Goal: Task Accomplishment & Management: Complete application form

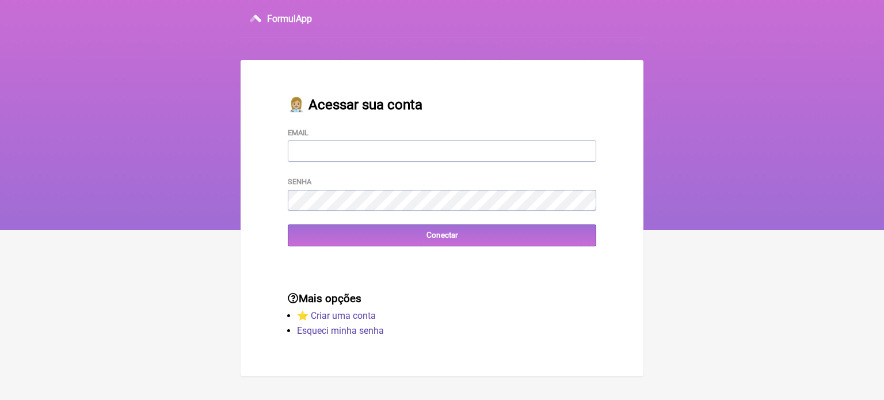
click at [358, 155] on input "Email" at bounding box center [442, 150] width 309 height 21
type input "[EMAIL_ADDRESS][DOMAIN_NAME]"
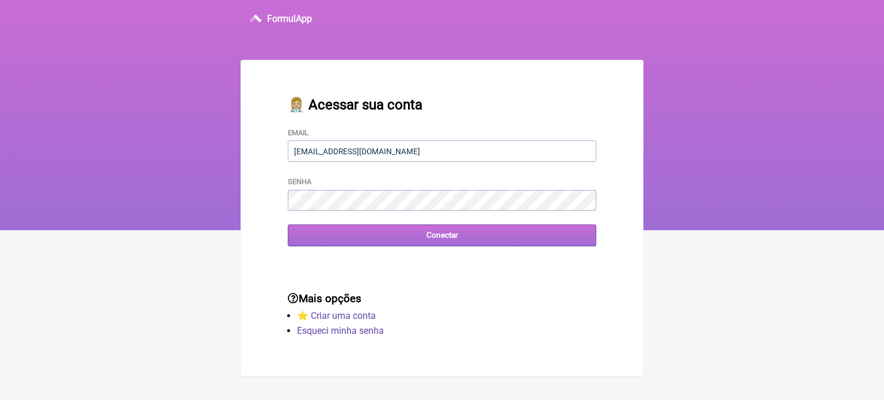
click at [426, 237] on input "Conectar" at bounding box center [442, 235] width 309 height 21
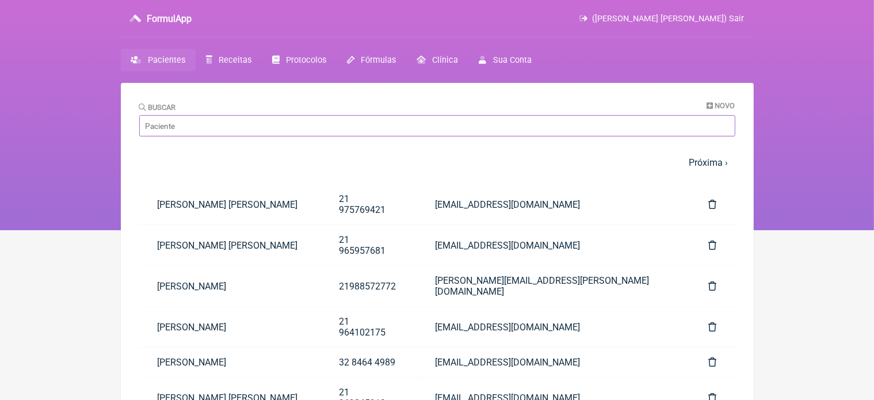
click at [209, 120] on input "Buscar" at bounding box center [437, 125] width 596 height 21
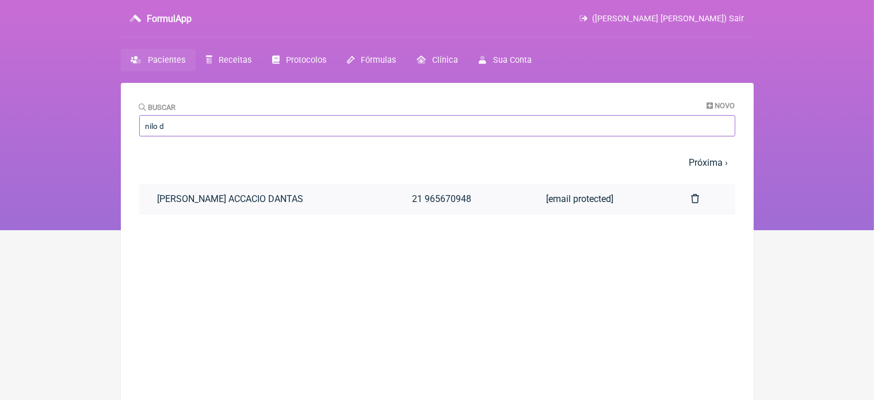
type input "nilo d"
click at [220, 200] on link "[PERSON_NAME] ACCACIO DANTAS" at bounding box center [266, 198] width 255 height 29
click at [242, 195] on link "[PERSON_NAME] ACCACIO DANTAS" at bounding box center [266, 198] width 255 height 29
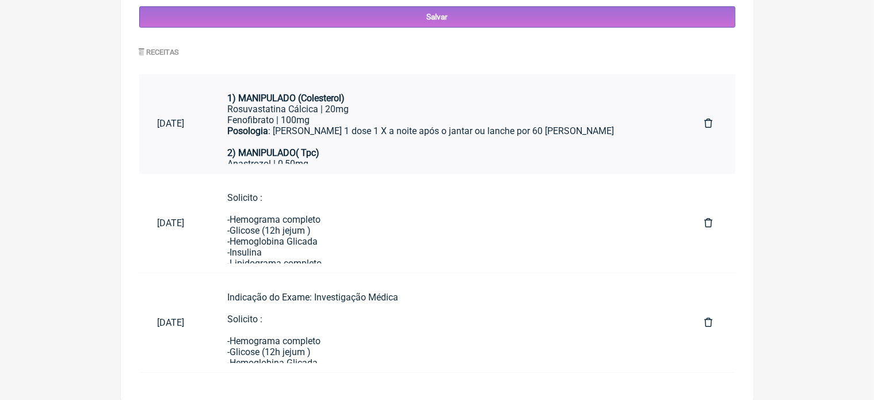
click at [369, 131] on div "Posologia : Tomar 1 dose 1 X a noite após o jantar ou lanche por 60 dias 2) MAN…" at bounding box center [447, 142] width 440 height 33
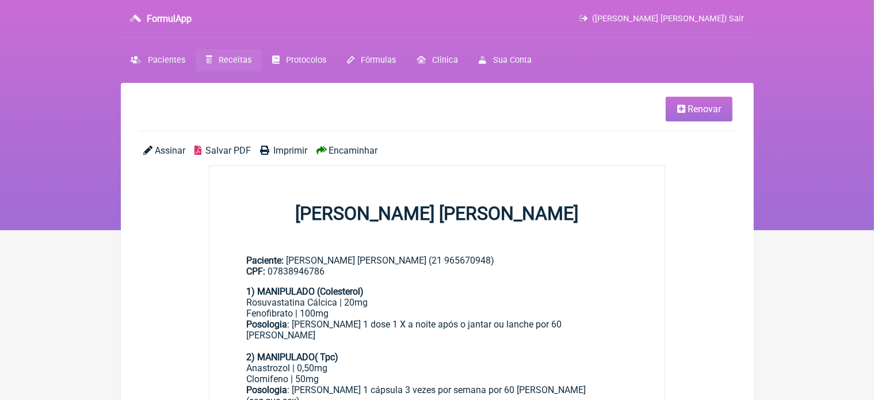
click at [700, 108] on span "Renovar" at bounding box center [704, 109] width 33 height 11
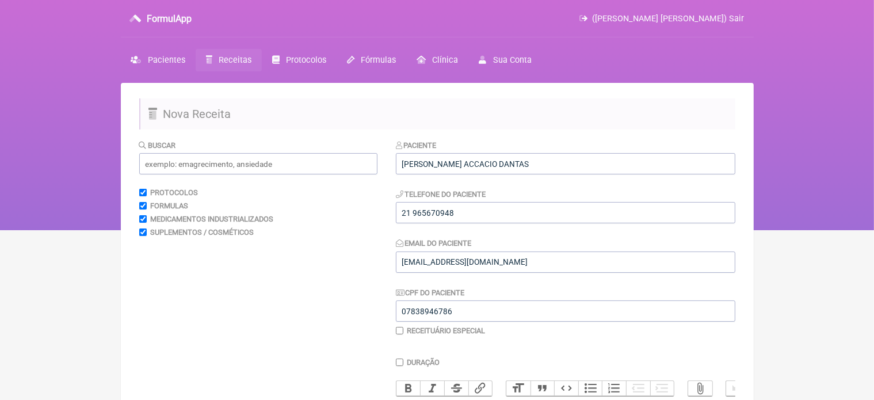
scroll to position [334, 0]
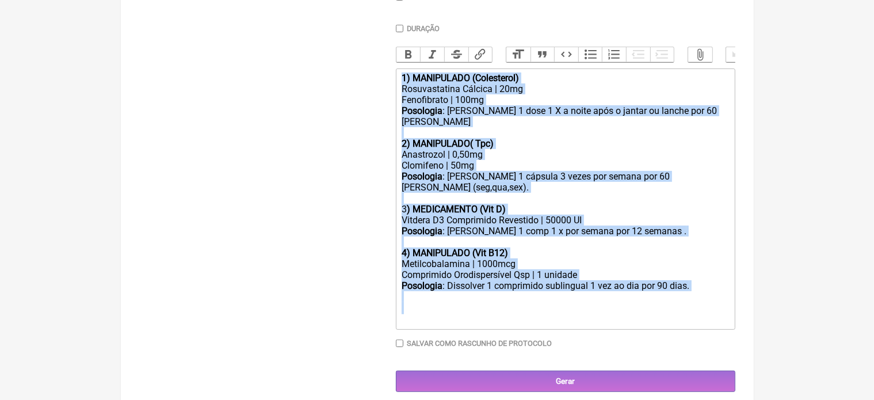
drag, startPoint x: 400, startPoint y: 88, endPoint x: 542, endPoint y: 326, distance: 277.0
click at [542, 326] on div "Duração Duração de 30 dias Bold Italic Strikethrough Link Heading Quote Code Bu…" at bounding box center [566, 190] width 340 height 332
type trix-editor "<div><strong>1) MANIPULADO (Colesterol)</strong></div><div>Rosuvastatina Cálcic…"
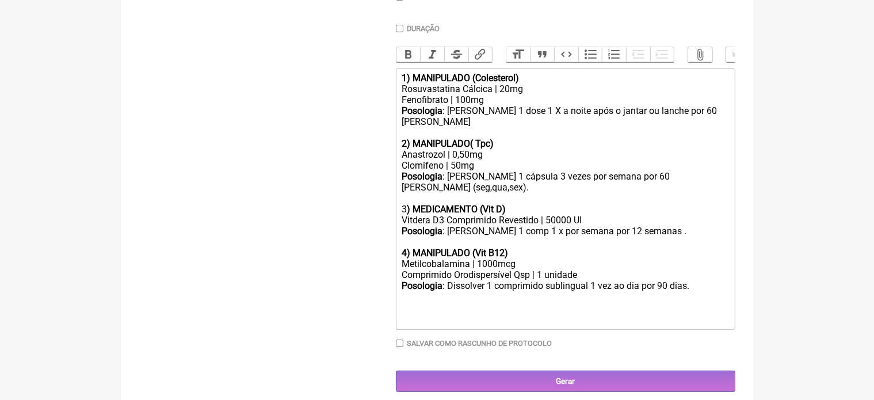
scroll to position [230, 0]
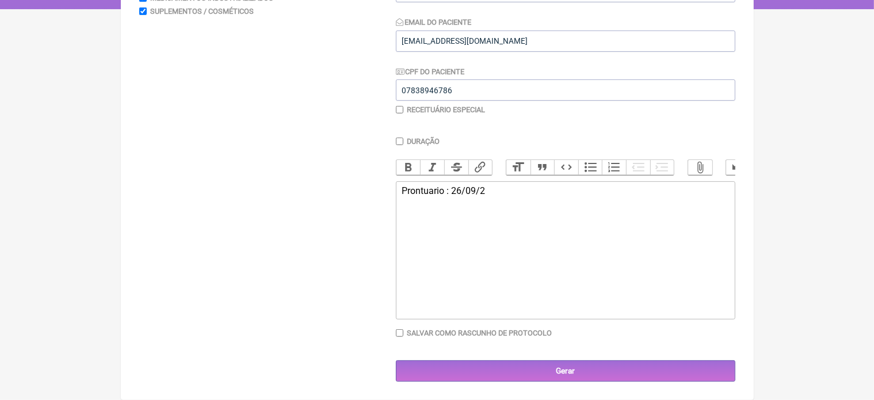
type trix-editor "<div>Prontuario : 26/09/25</div>"
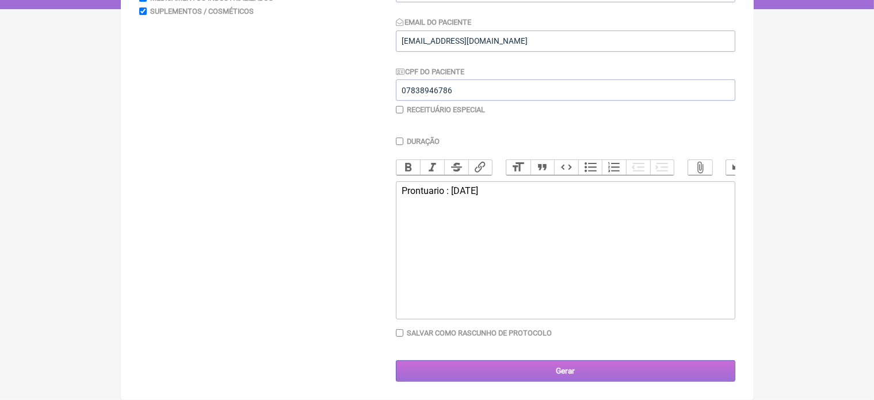
click at [570, 371] on input "Gerar" at bounding box center [566, 370] width 340 height 21
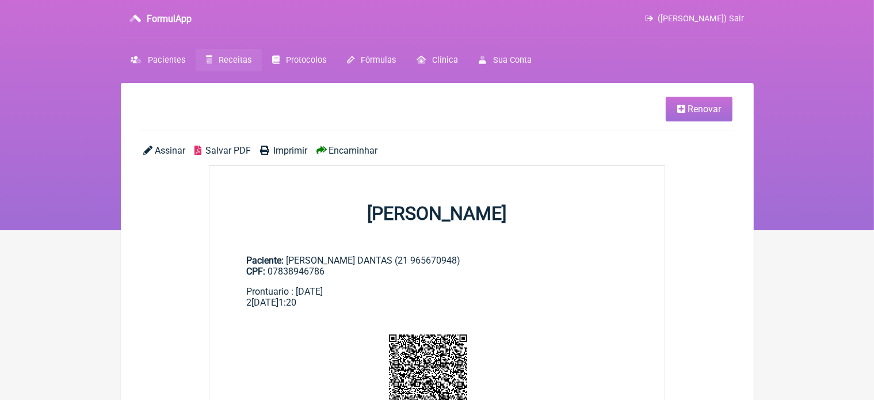
click at [699, 111] on span "Renovar" at bounding box center [704, 109] width 33 height 11
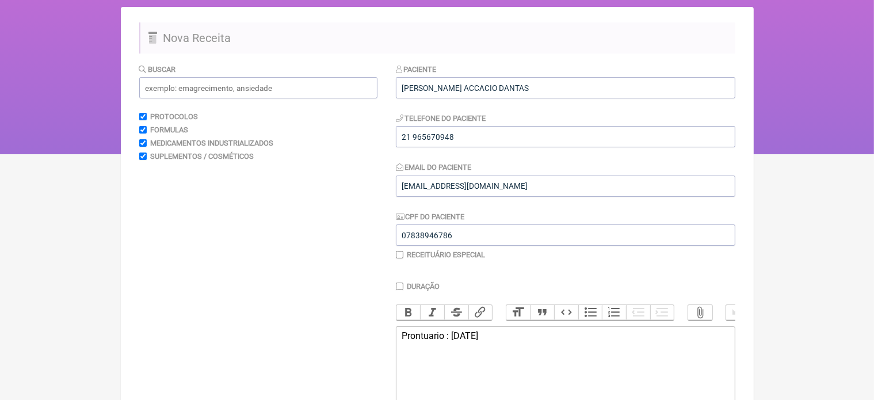
scroll to position [115, 0]
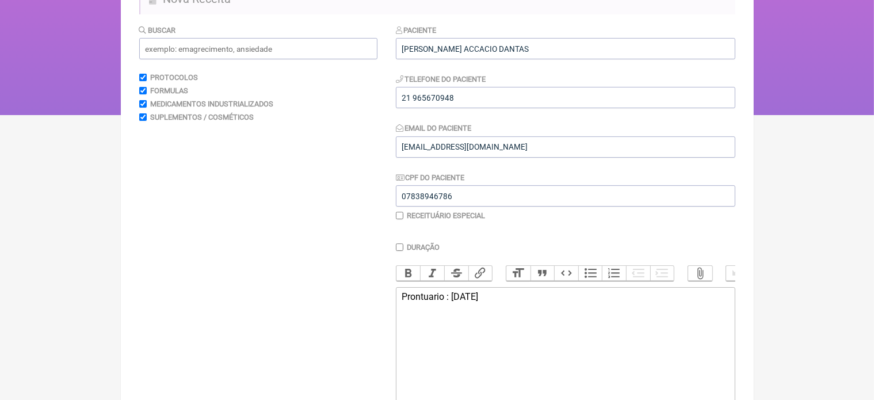
click at [499, 302] on div "Prontuario : [DATE]" at bounding box center [565, 296] width 327 height 11
type trix-editor "<div>Prontuario : 26/09/25<br><br>oxandrolona .</div>"
drag, startPoint x: 401, startPoint y: 306, endPoint x: 507, endPoint y: 336, distance: 110.6
click at [507, 336] on trix-editor "Prontuario : 26/09/25 oxandrolona ." at bounding box center [566, 356] width 340 height 138
click at [244, 50] on input "text" at bounding box center [258, 48] width 238 height 21
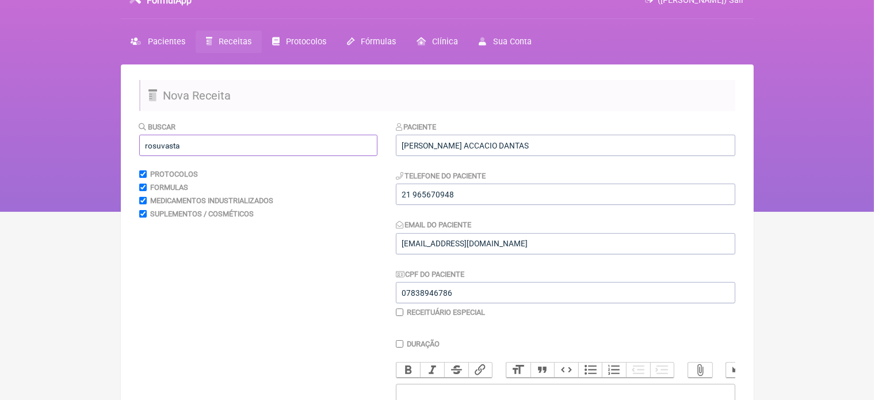
scroll to position [0, 0]
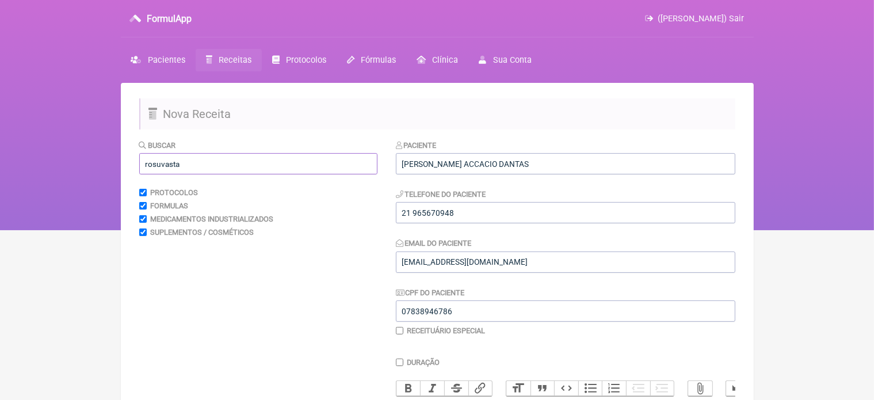
click at [222, 171] on input "rosuvasta" at bounding box center [258, 163] width 238 height 21
type input "r"
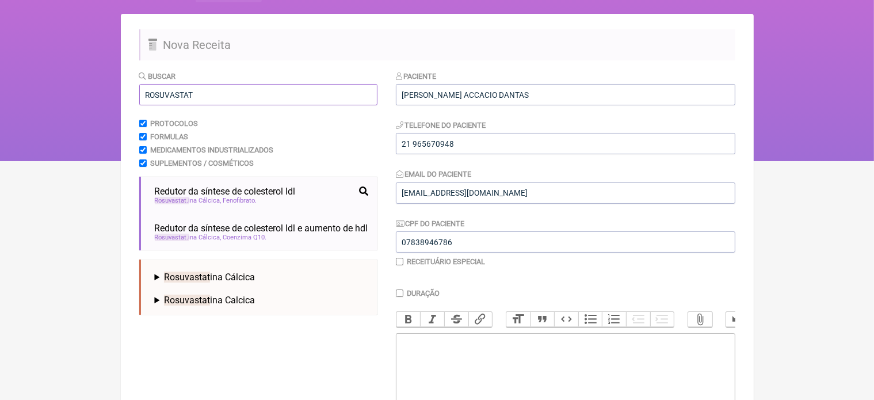
scroll to position [77, 0]
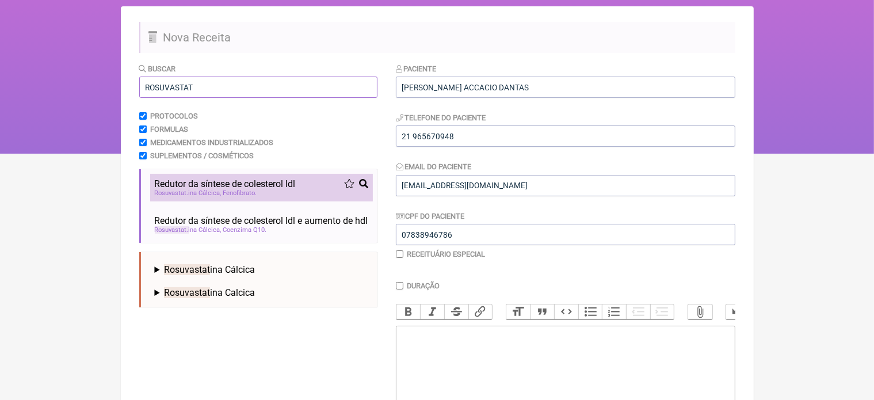
type input "ROSUVASTAT"
click at [226, 182] on span "Redutor da síntese de colesterol ldl" at bounding box center [225, 183] width 141 height 11
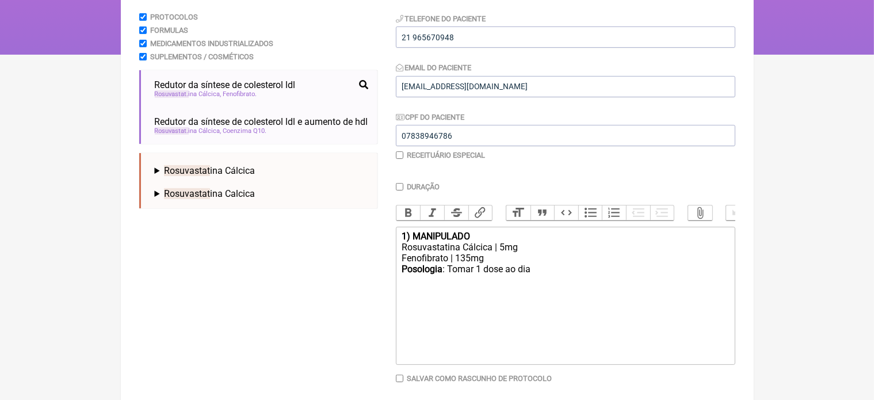
scroll to position [192, 0]
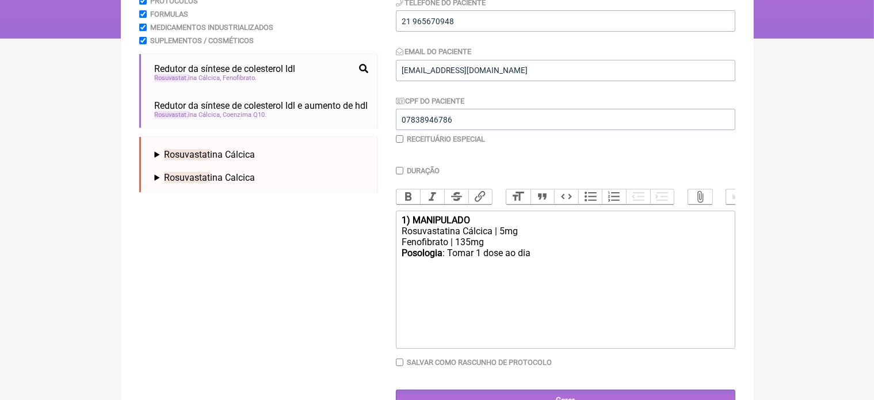
click at [507, 237] on div "Rosuvastatina Cálcica | 5mg" at bounding box center [565, 231] width 327 height 11
click at [470, 248] on div "Fenofibrato | 135mg" at bounding box center [565, 242] width 327 height 11
type trix-editor "<div><strong>1) MANIPULADO</strong></div><div>Rosuvastatina Cálcica | 40mg</div…"
click at [400, 172] on input "Duração" at bounding box center [399, 170] width 7 height 7
checkbox input "true"
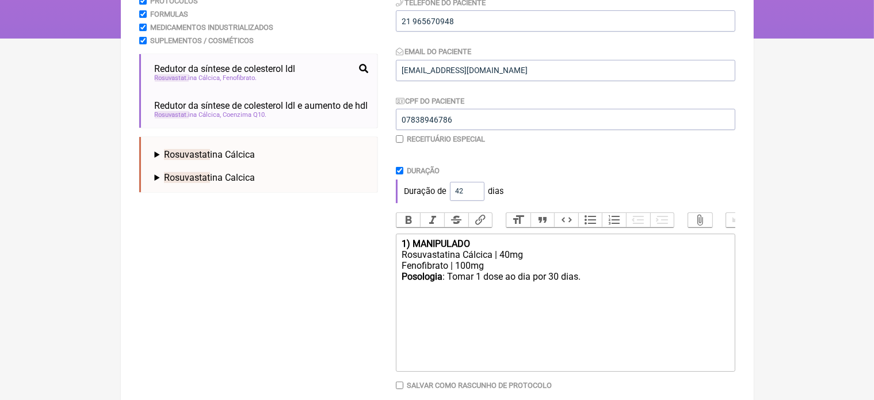
click at [476, 188] on input "42" at bounding box center [467, 191] width 35 height 19
click at [476, 188] on input "43" at bounding box center [467, 191] width 35 height 19
click at [473, 191] on input "54" at bounding box center [467, 191] width 35 height 19
click at [473, 191] on input "55" at bounding box center [467, 191] width 35 height 19
click at [473, 191] on input "57" at bounding box center [467, 191] width 35 height 19
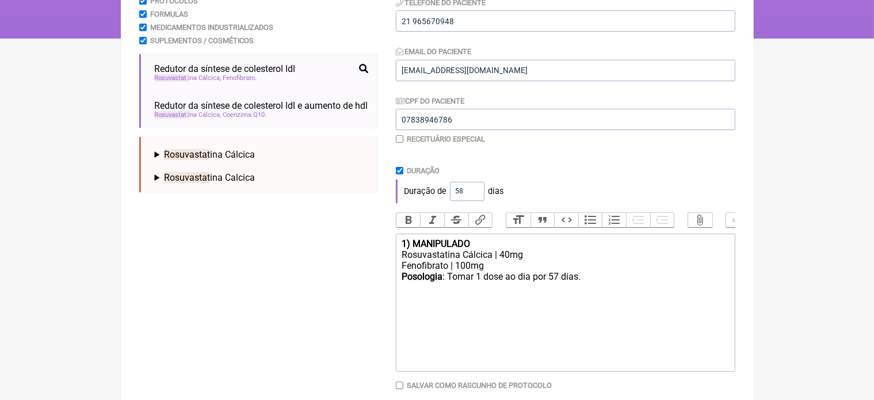
click at [473, 191] on input "58" at bounding box center [467, 191] width 35 height 19
click at [474, 187] on input "59" at bounding box center [467, 191] width 35 height 19
click at [474, 187] on input "60" at bounding box center [467, 191] width 35 height 19
click at [474, 187] on input "61" at bounding box center [467, 191] width 35 height 19
click at [474, 187] on input "62" at bounding box center [467, 191] width 35 height 19
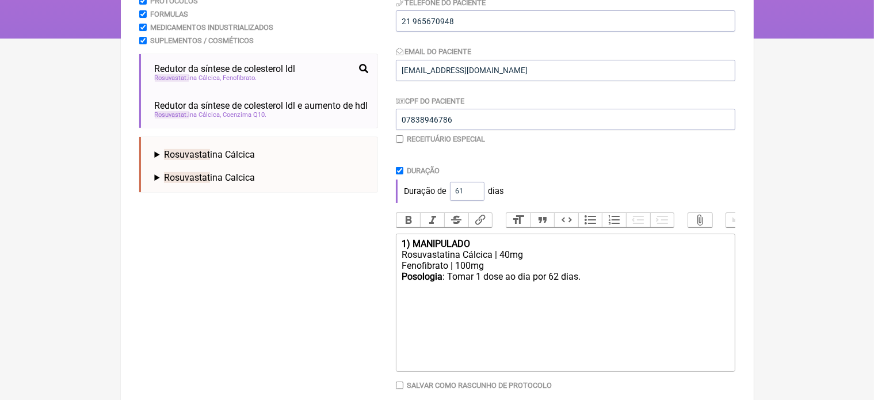
click at [474, 194] on input "61" at bounding box center [467, 191] width 35 height 19
type input "60"
click at [474, 194] on input "60" at bounding box center [467, 191] width 35 height 19
click at [481, 249] on div "1) MANIPULADO" at bounding box center [565, 243] width 327 height 11
click at [518, 287] on div "Posologia : Tomar 1 dose ao dia por 60 dias." at bounding box center [565, 282] width 327 height 22
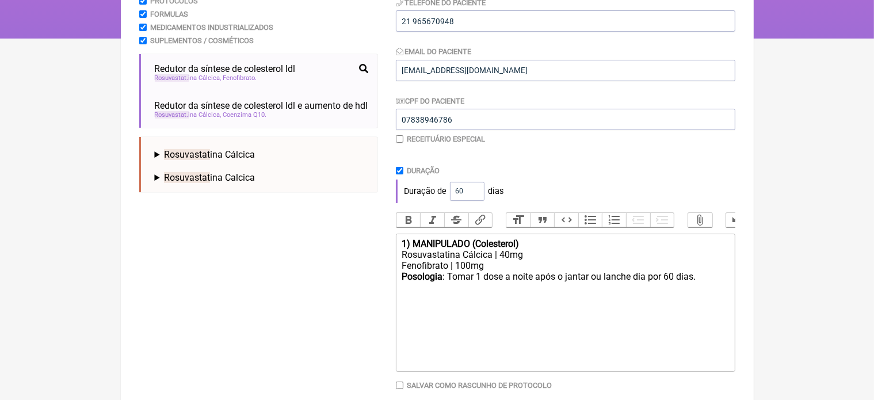
click at [646, 285] on div "Posologia : Tomar 1 dose a noite após o jantar ou lanche dia por 60 dias." at bounding box center [565, 282] width 327 height 22
click at [695, 287] on div "Posologia : Tomar 1 dose a noite após o jantar ou lanche por 60 dias." at bounding box center [565, 282] width 327 height 22
type trix-editor "<div><strong>1) MANIPULADO (Colesterol)</strong></div><div>Rosuvastatina Cálcic…"
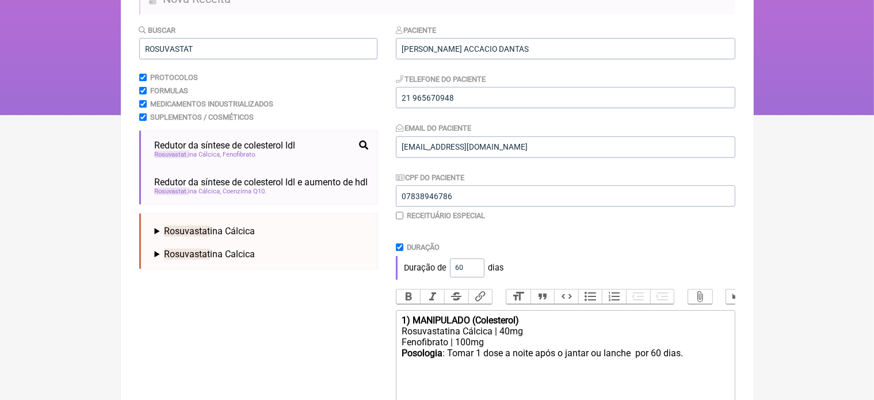
scroll to position [100, 0]
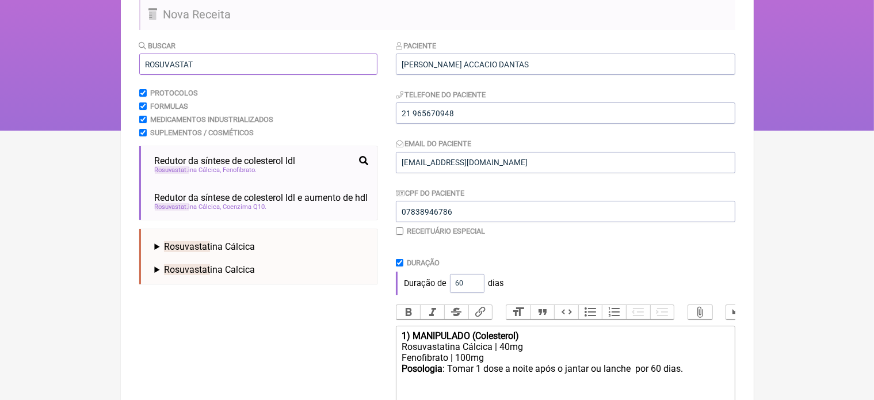
click at [234, 62] on input "ROSUVASTAT" at bounding box center [258, 64] width 238 height 21
type input "R"
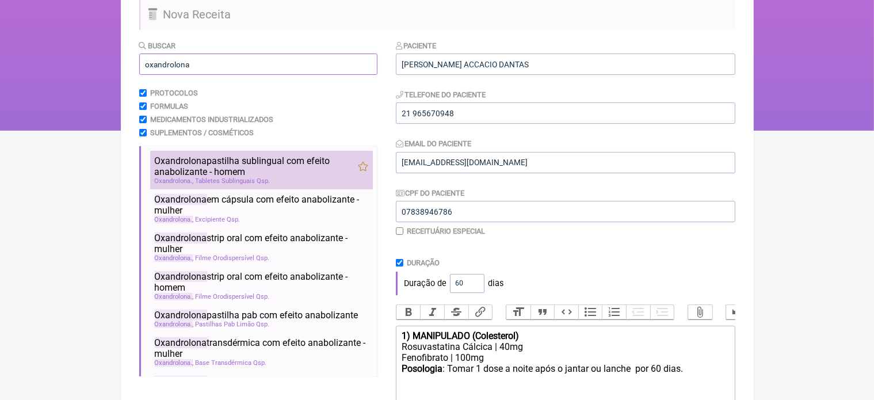
type input "oxandrolona"
click at [252, 168] on span "Oxandrolona pastilha sublingual com efeito anabolizante - homem" at bounding box center [256, 166] width 203 height 22
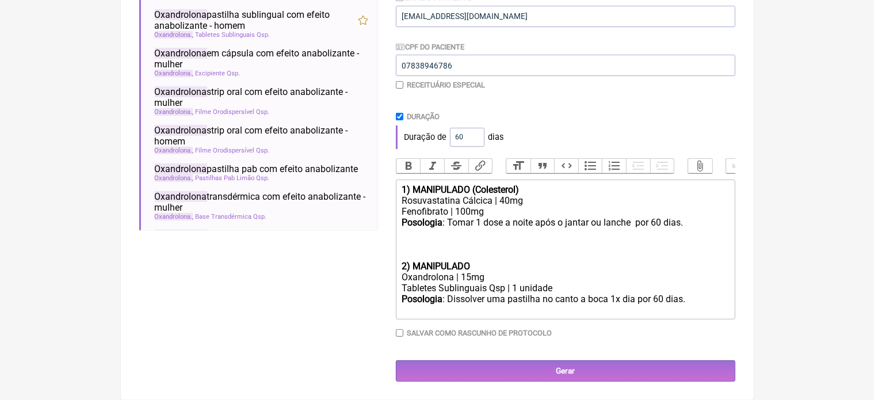
scroll to position [257, 0]
click at [401, 264] on trix-editor "1) MANIPULADO (Colesterol) Rosuvastatina Cálcica | 40mg Fenofibrato | 100mg Pos…" at bounding box center [566, 250] width 340 height 140
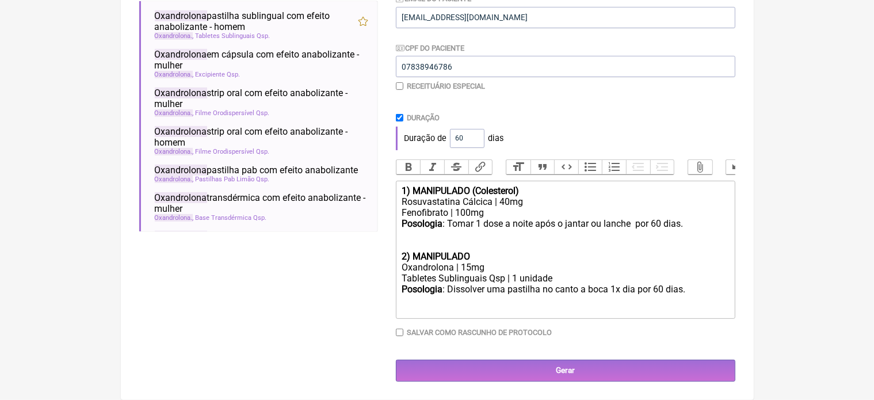
click at [470, 269] on div "Oxandrolona | 15mg" at bounding box center [565, 267] width 327 height 11
click at [637, 290] on div "Posologia : Dissolver uma pastilha no canto a boca 1x dia por 60 dias." at bounding box center [565, 295] width 327 height 22
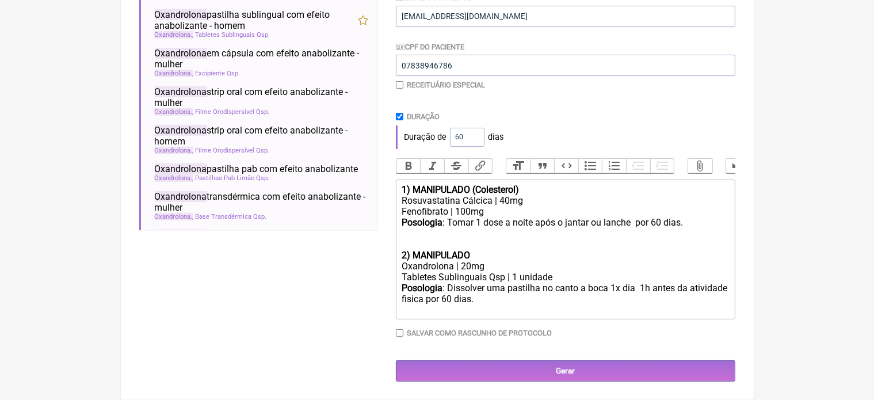
click at [479, 297] on div "Posologia : Dissolver uma pastilha no canto a boca 1x dia 1h antes da atividade…" at bounding box center [565, 299] width 327 height 33
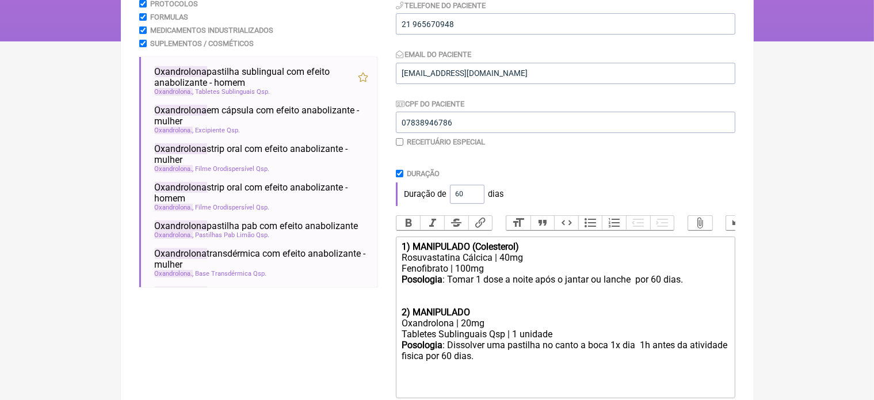
scroll to position [188, 0]
click at [477, 319] on div "Posologia : Tomar 1 dose a noite após o jantar ou lanche por 60 dias. 2) MANIPU…" at bounding box center [565, 297] width 327 height 44
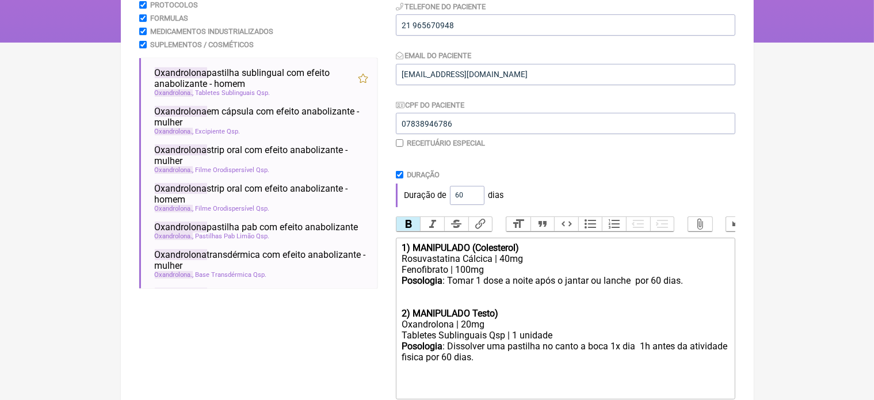
click at [473, 319] on strong "2) MANIPULADO Testo)" at bounding box center [450, 313] width 97 height 11
click at [482, 370] on div "Posologia : Dissolver uma pastilha no canto a boca 1x dia 1h antes da atividade…" at bounding box center [565, 368] width 327 height 55
type trix-editor "<div><strong>1) MANIPULADO (Colesterol)</strong></div><div>Rosuvastatina Cálcic…"
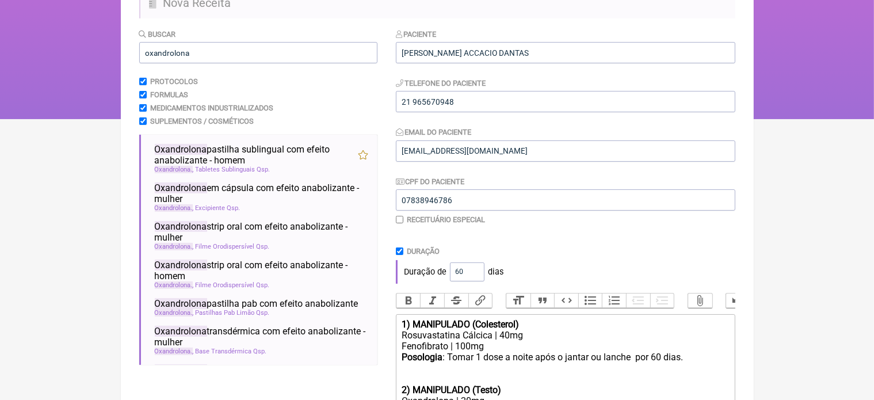
scroll to position [81, 0]
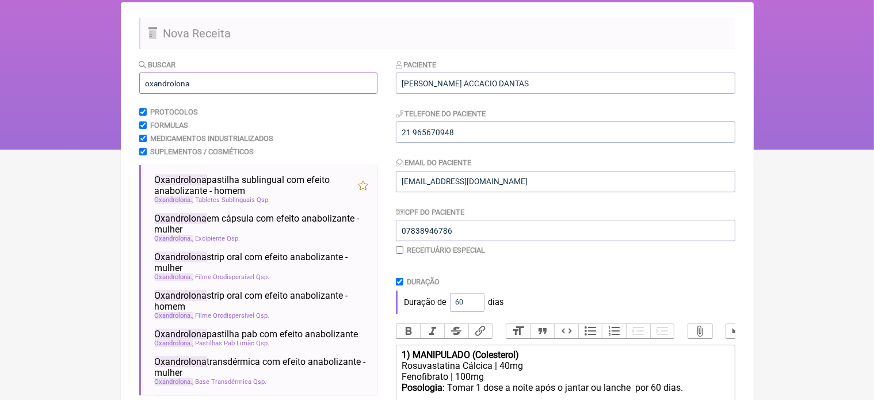
click at [202, 80] on input "oxandrolona" at bounding box center [258, 83] width 238 height 21
type input "o"
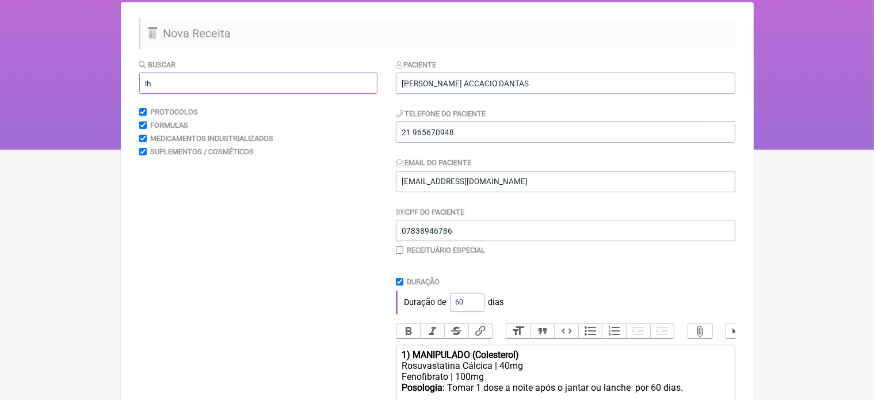
type input "l"
type input "f"
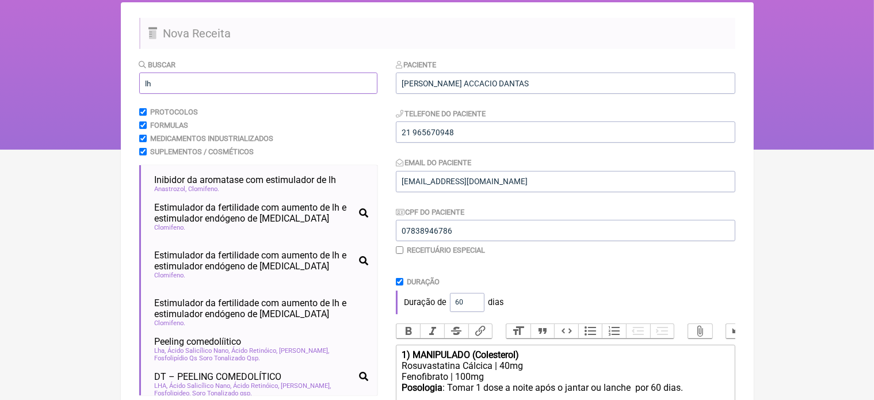
type input "lh"
click at [218, 190] on span "Clomifeno" at bounding box center [204, 188] width 31 height 7
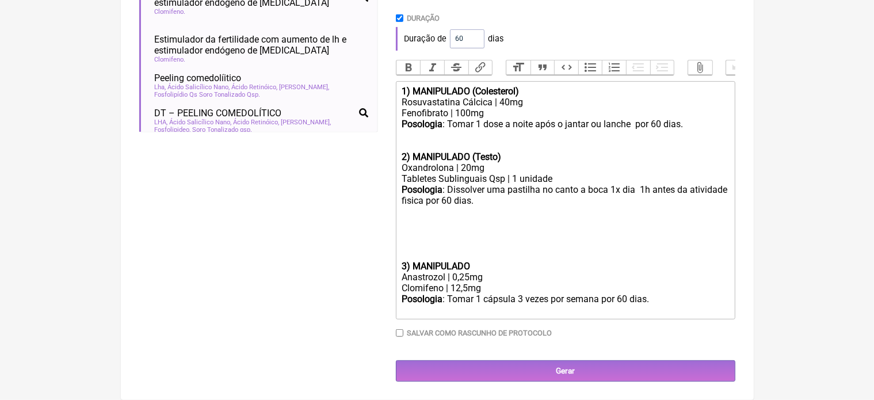
click at [401, 265] on trix-editor "1) MANIPULADO (Colesterol) Rosuvastatina Cálcica | 40mg Fenofibrato | 100mg Pos…" at bounding box center [566, 200] width 340 height 238
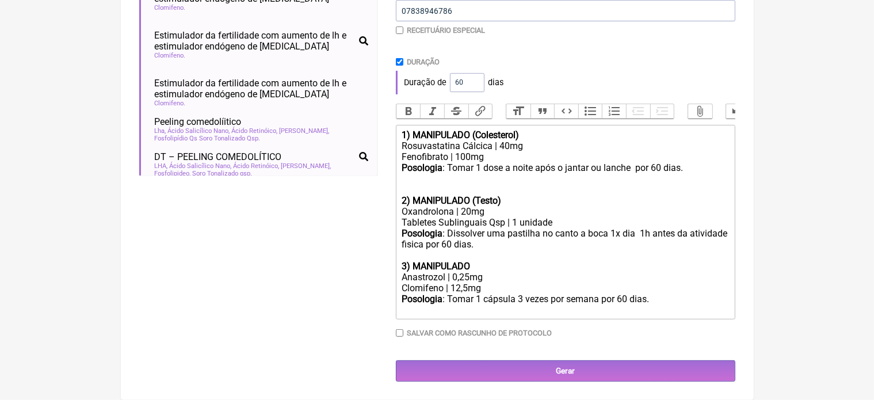
scroll to position [323, 0]
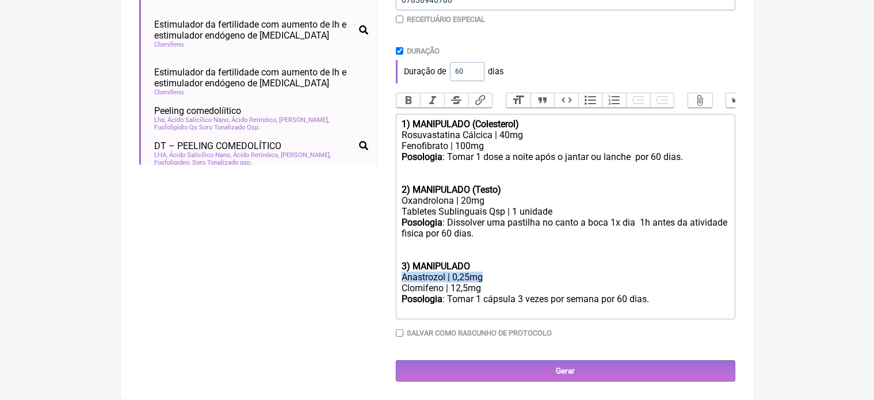
drag, startPoint x: 403, startPoint y: 278, endPoint x: 488, endPoint y: 280, distance: 85.2
click at [488, 280] on div "Anastrozol | 0,25mg" at bounding box center [565, 277] width 327 height 11
click at [399, 287] on trix-editor "1) MANIPULADO (Colesterol) Rosuvastatina Cálcica | 40mg Fenofibrato | 100mg Pos…" at bounding box center [566, 217] width 340 height 206
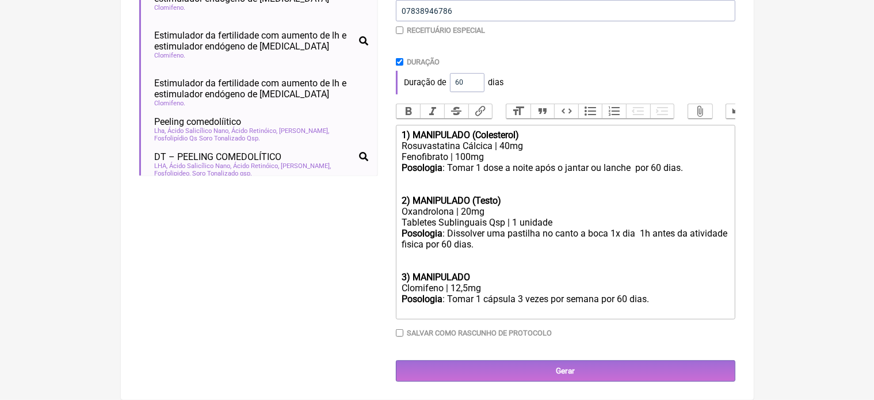
scroll to position [312, 0]
click at [468, 286] on div "Clomifeno | 12,5mg" at bounding box center [565, 288] width 327 height 11
click at [600, 299] on div "Posologia : Tomar 1 cápsula 3 vezes por semana por 60 dias." at bounding box center [565, 305] width 327 height 22
click at [450, 244] on div "Posologia : Dissolver uma pastilha no canto a boca 1x dia 1h antes da atividade…" at bounding box center [565, 255] width 327 height 55
click at [448, 243] on div "Posologia : Dissolver uma pastilha no canto a boca 1x dia 1h antes da atividade…" at bounding box center [565, 255] width 327 height 55
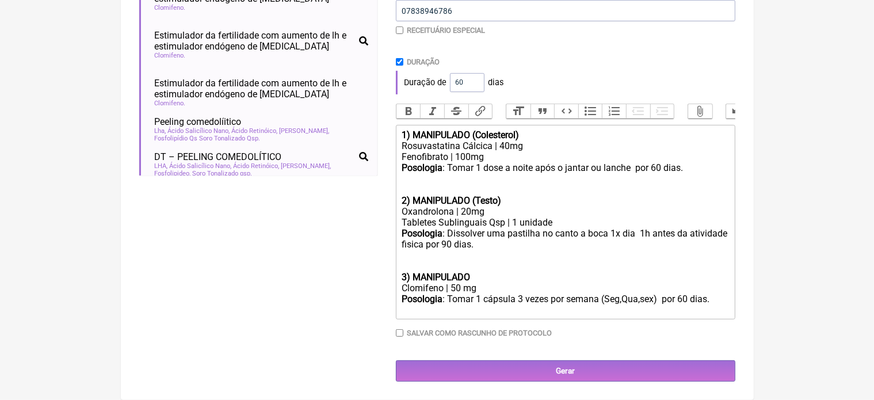
click at [683, 298] on div "Posologia : Tomar 1 cápsula 3 vezes por semana (Seg,Qua,sex) por 60 dias." at bounding box center [565, 305] width 327 height 22
click at [718, 300] on div "Posologia : Tomar 1 cápsula 3 vezes por semana (Seg,Qua,sex) por 90 dias." at bounding box center [565, 305] width 327 height 22
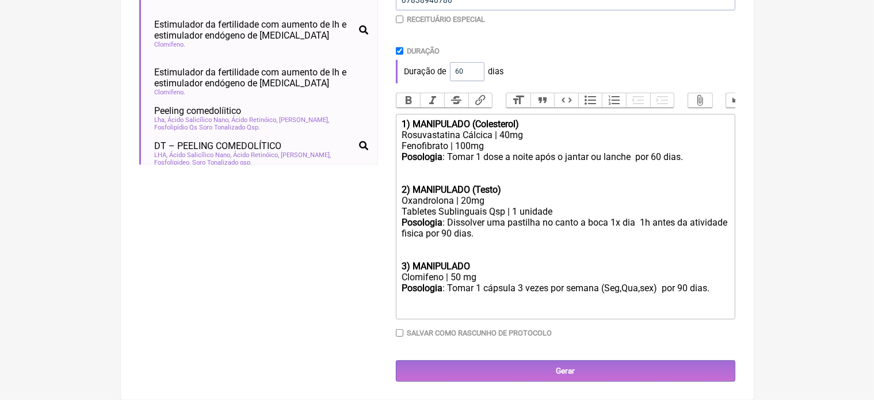
scroll to position [334, 0]
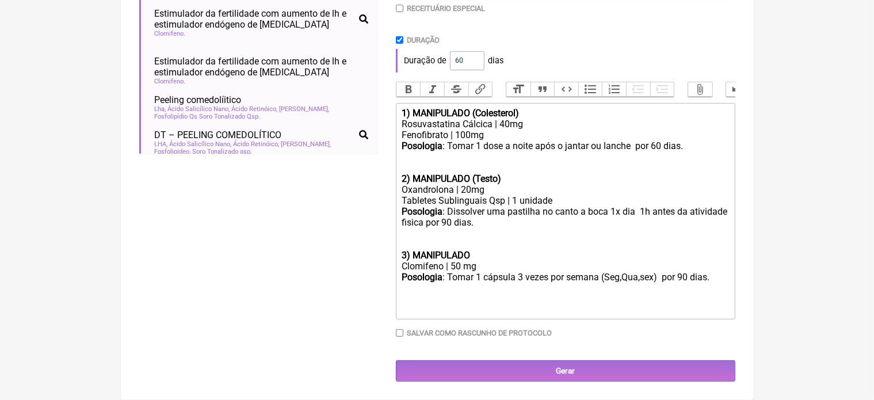
click at [683, 275] on div "Posologia : Tomar 1 cápsula 3 vezes por semana (Seg,Qua,sex) por 90 dias." at bounding box center [565, 294] width 327 height 44
click at [715, 275] on div "Posologia : Tomar 1 cápsula 3 vezes por semana (Seg,Qua,sex) por 60 dias." at bounding box center [565, 294] width 327 height 44
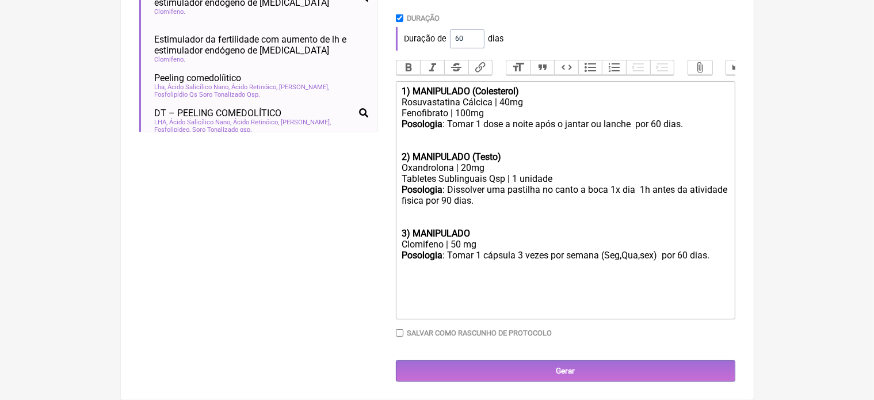
scroll to position [356, 0]
type trix-editor "<div><strong>1) MANIPULADO (Colesterol)</strong></div><div>Rosuvastatina Cálcic…"
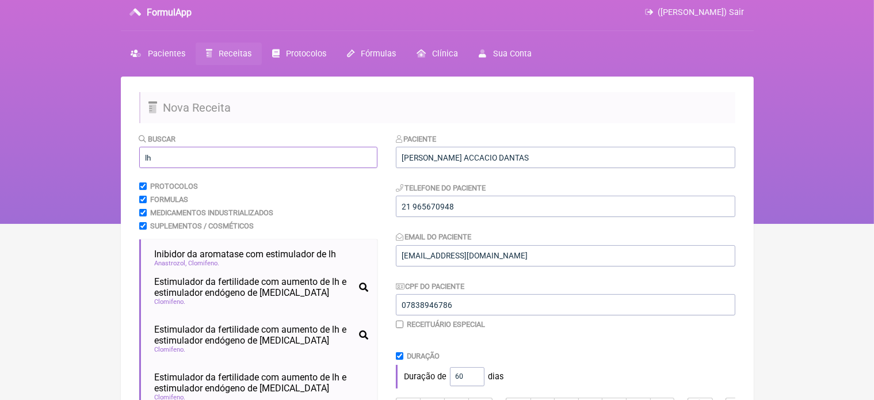
click at [163, 157] on input "lh" at bounding box center [258, 157] width 238 height 21
type input "l"
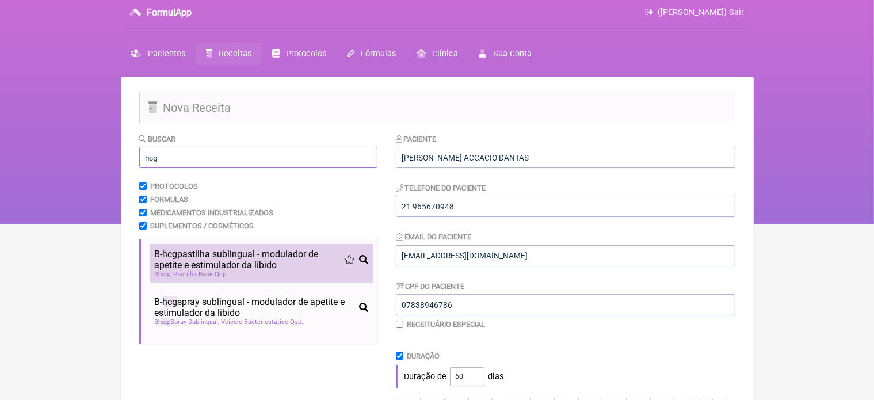
type input "hcg"
click at [206, 264] on span "B- hcg pastilha sublingual - modulador de apetite e estimulador da libido" at bounding box center [249, 260] width 189 height 22
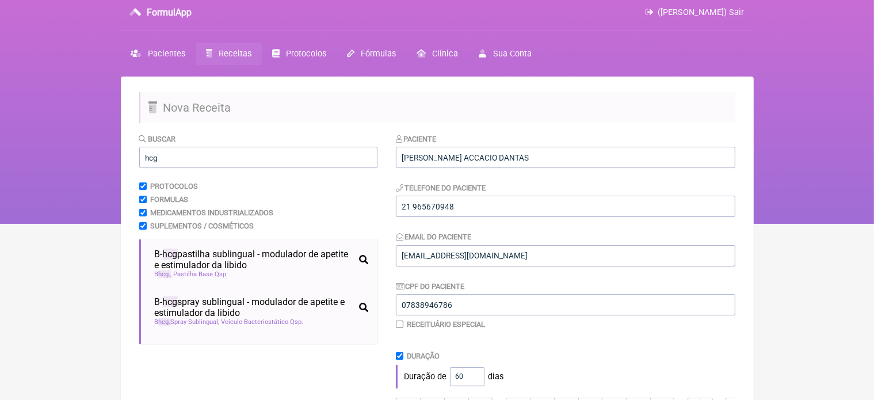
scroll to position [356, 0]
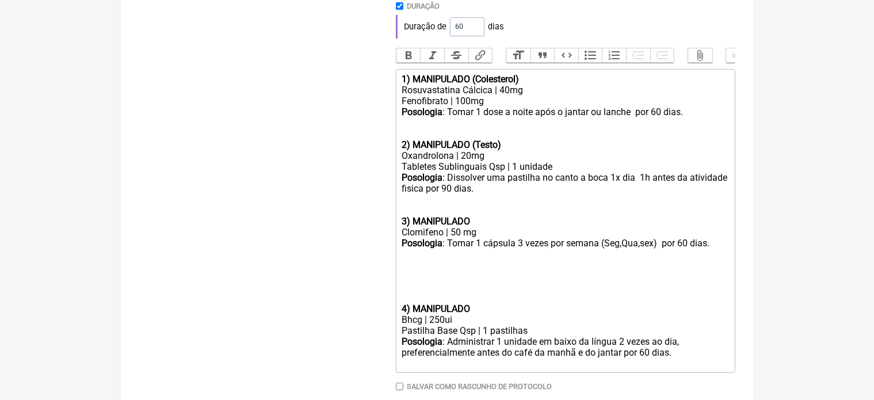
click at [398, 320] on trix-editor "1) MANIPULADO (Colesterol) Rosuvastatina Cálcica | 40mg Fenofibrato | 100mg Pos…" at bounding box center [566, 221] width 340 height 304
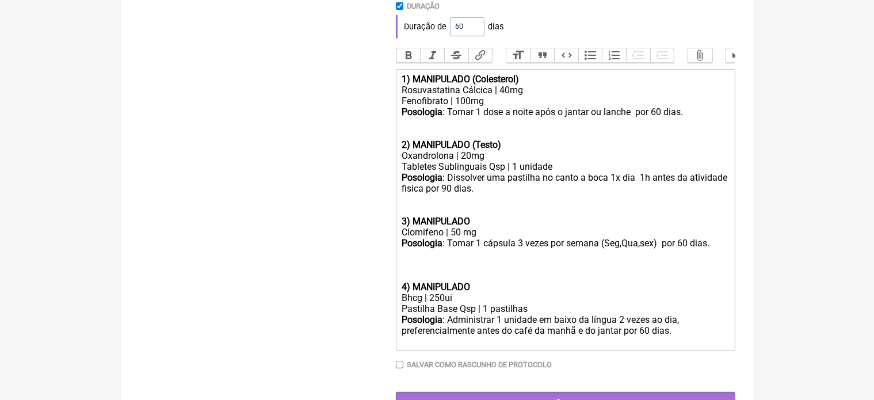
click at [476, 292] on div "Posologia : Tomar 1 cápsula 3 vezes por semana (Seg,Qua,sex) por 60 dias. 4) MA…" at bounding box center [565, 265] width 327 height 55
click at [476, 227] on div "Posologia : Dissolver uma pastilha no canto a boca 1x dia 1h antes da atividade…" at bounding box center [565, 199] width 327 height 55
click at [493, 292] on strong "4) MANIPULADO (TPC)" at bounding box center [449, 287] width 94 height 11
click at [680, 347] on div "Posologia : Administrar 1 unidade em baixo da língua 2 vezes ao dia, preferenci…" at bounding box center [565, 330] width 327 height 33
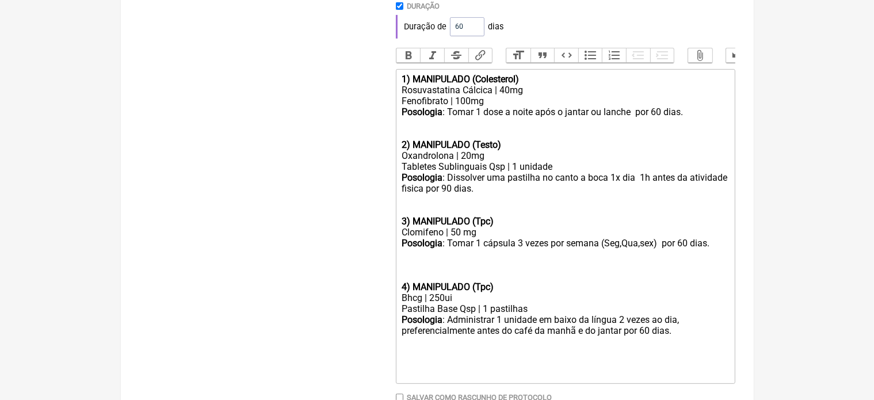
type trix-editor "<div><strong>1) MANIPULADO (Colesterol)</strong></div><div>Rosuvastatina Cálcic…"
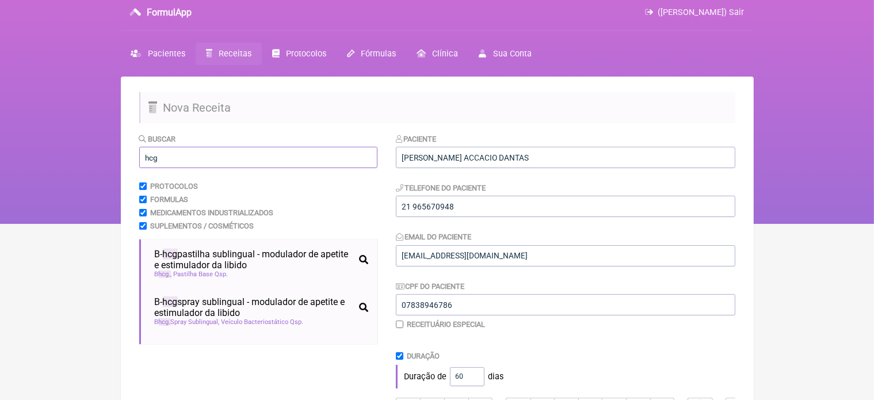
click at [185, 156] on input "hcg" at bounding box center [258, 157] width 238 height 21
type input "h"
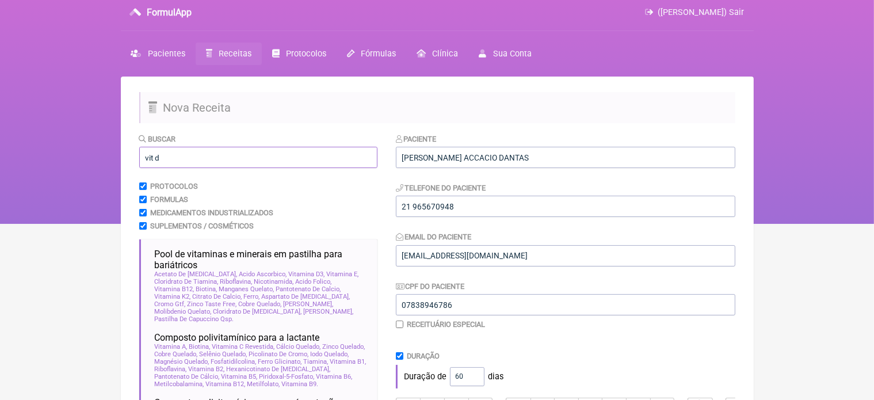
scroll to position [356, 0]
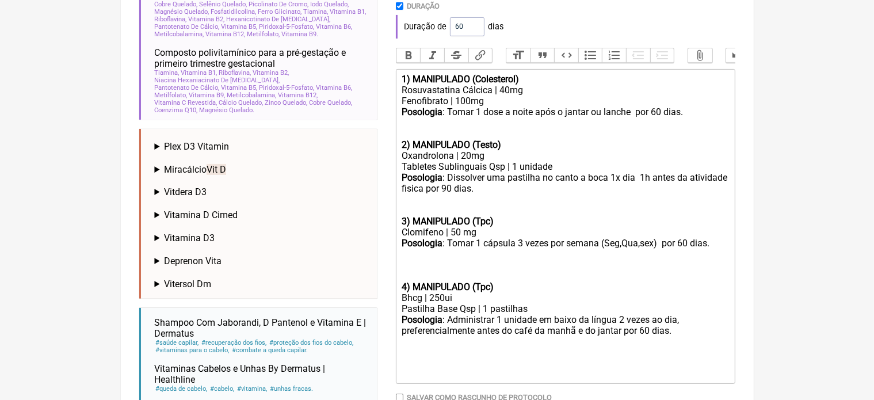
type input "vit d"
click at [215, 239] on summary "Vitamina D3" at bounding box center [262, 238] width 214 height 11
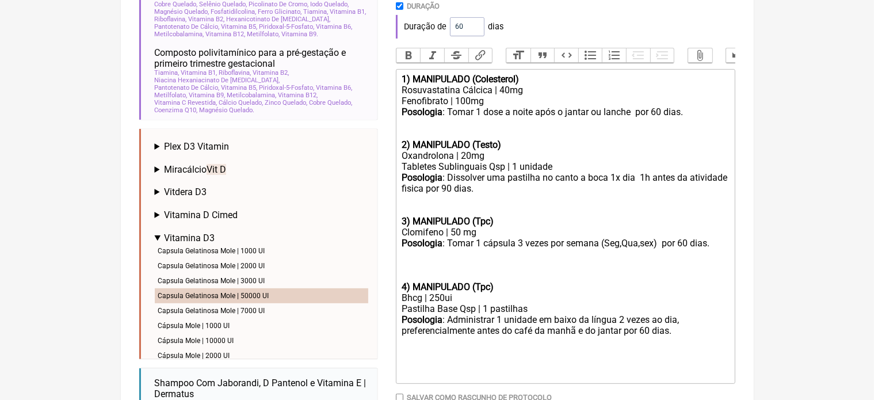
click at [246, 296] on li "Capsula Gelatinosa Mole | 50000 UI" at bounding box center [262, 295] width 214 height 15
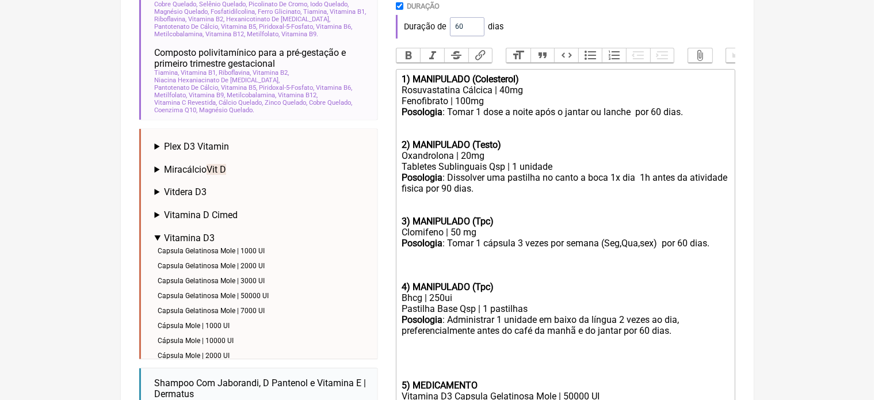
scroll to position [484, 0]
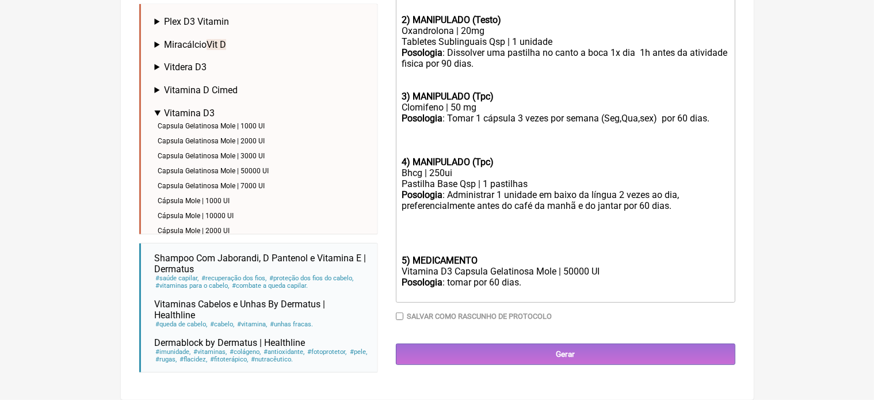
click at [399, 269] on trix-editor "1) MANIPULADO (Colesterol) Rosuvastatina Cálcica | 40mg Fenofibrato | 100mg Pos…" at bounding box center [566, 123] width 340 height 359
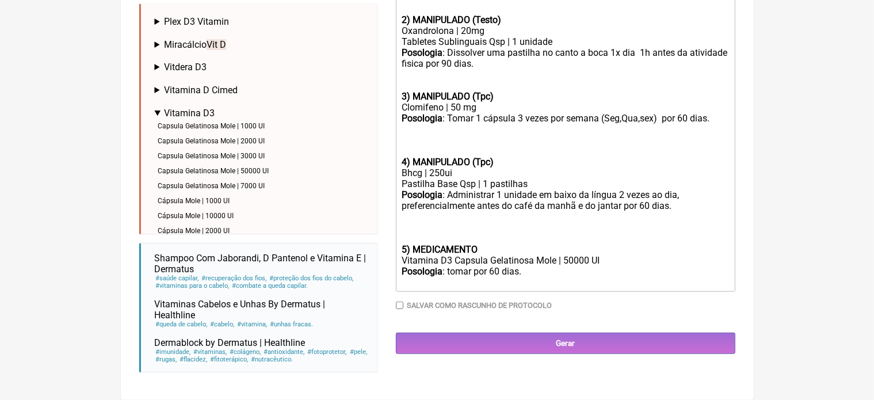
click at [484, 255] on div "Posologia : Administrar 1 unidade em baixo da língua 2 vezes ao dia, preferenci…" at bounding box center [565, 222] width 327 height 66
click at [525, 283] on div "Posologia : tomar por 60 dias." at bounding box center [565, 277] width 327 height 22
click at [402, 255] on strong "5) MEDICAMENTO ( Vit D)" at bounding box center [455, 249] width 107 height 11
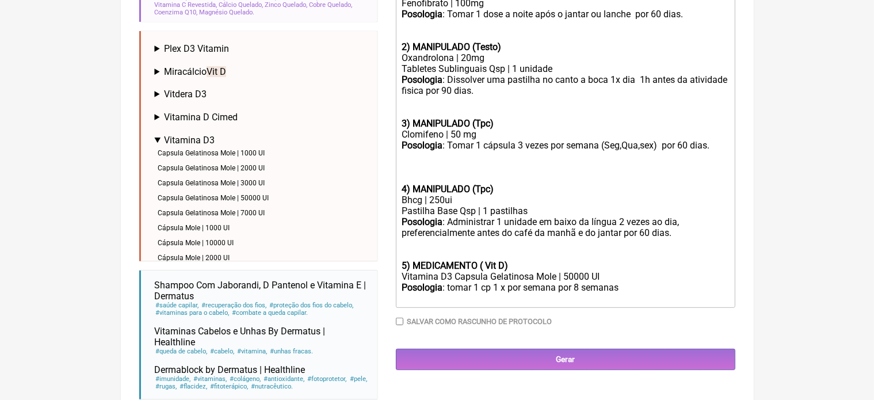
scroll to position [461, 0]
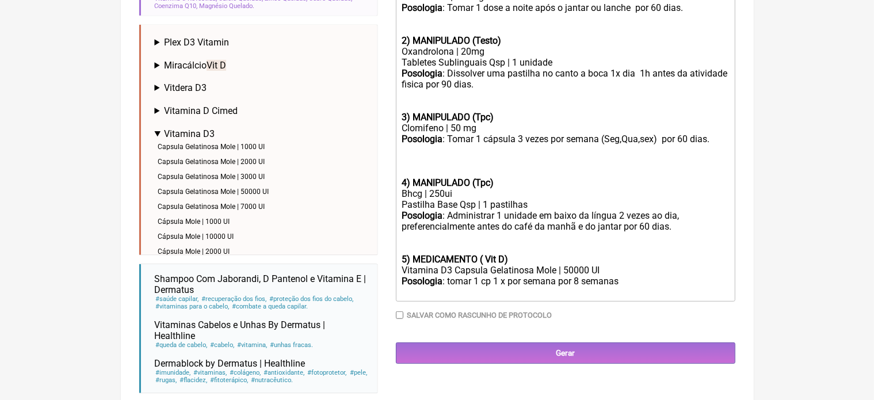
click at [452, 295] on div "Posologia : tomar 1 cp 1 x por semana por 8 semanas" at bounding box center [565, 287] width 327 height 22
click at [634, 296] on div "Posologia : Tomar 1 cp 1 x por semana por 8 semanas" at bounding box center [565, 287] width 327 height 22
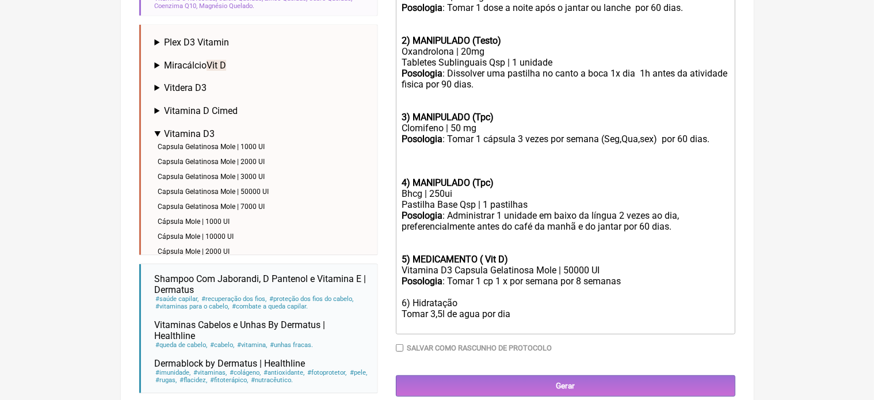
click at [445, 327] on div "Posologia : Tomar 1 cp 1 x por semana por 8 semanas 6) Hidratação Tomar 3,5l de…" at bounding box center [565, 303] width 327 height 55
click at [442, 326] on div "Posologia : Tomar 1 cp 1 x por semana por 8 semanas 6) Hidratação Tomar 3,5litr…" at bounding box center [565, 303] width 327 height 55
type trix-editor "<div><strong>1) MANIPULADO (Colesterol)</strong></div><div>Rosuvastatina Cálcic…"
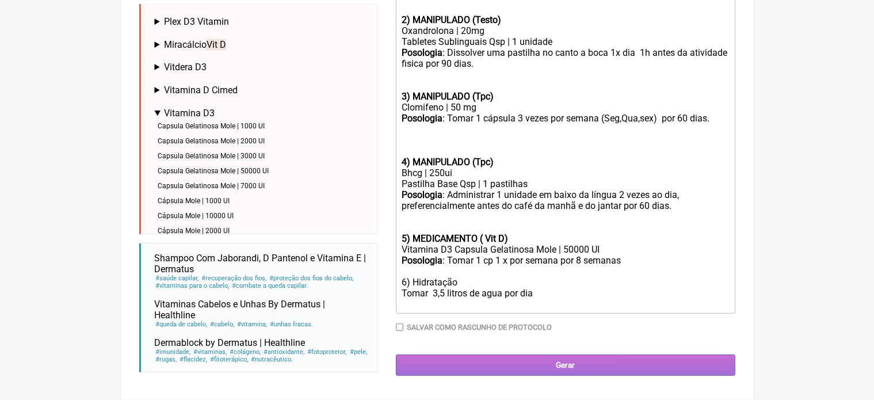
click at [568, 370] on input "Gerar" at bounding box center [566, 365] width 340 height 21
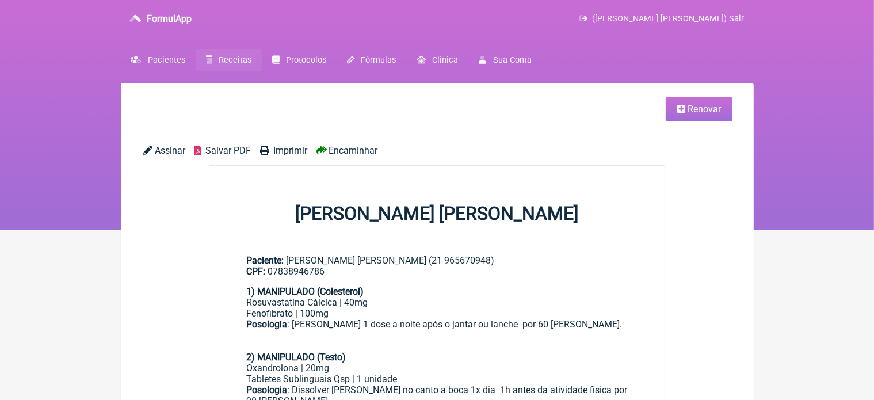
click at [287, 149] on span "Imprimir" at bounding box center [290, 150] width 34 height 11
click at [705, 114] on span "Renovar" at bounding box center [704, 109] width 33 height 11
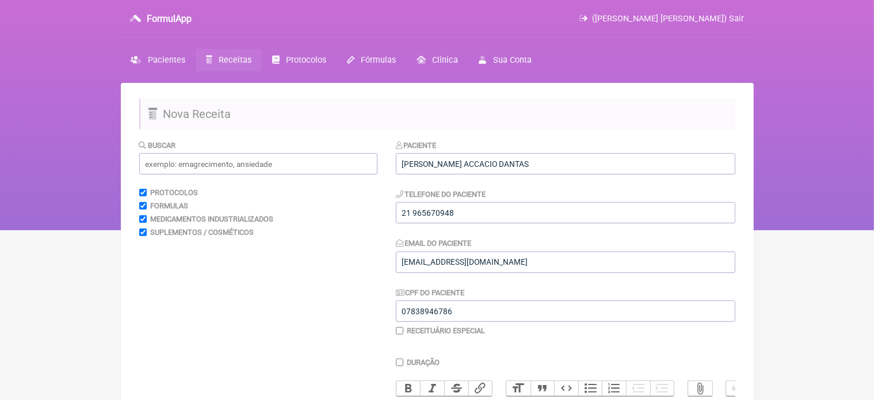
scroll to position [350, 0]
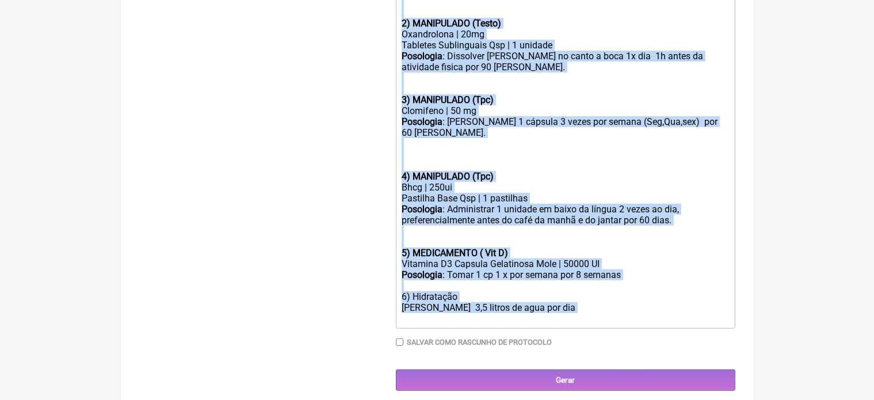
drag, startPoint x: 402, startPoint y: 73, endPoint x: 633, endPoint y: 398, distance: 399.3
click at [633, 398] on main "Nova Receita Buscar Protocolos Formulas Medicamentos Industrializados Suplement…" at bounding box center [437, 14] width 633 height 792
type trix-editor "<div><strong>1) MANIPULADO (Colesterol)</strong></div><div>Rosuvastatina Cálcic…"
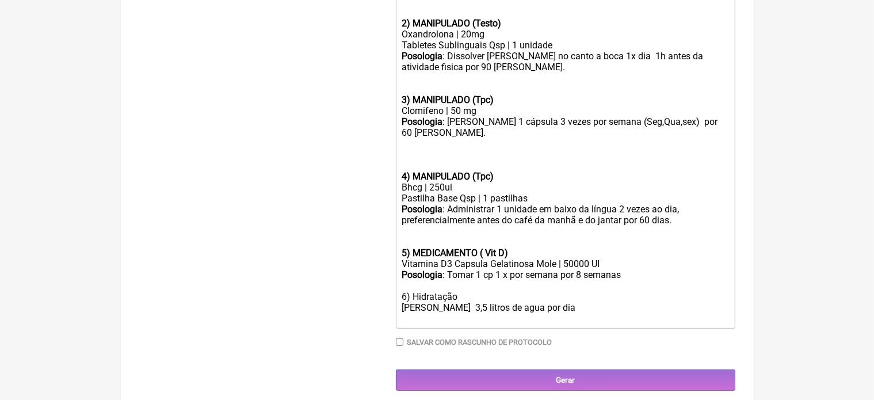
scroll to position [230, 0]
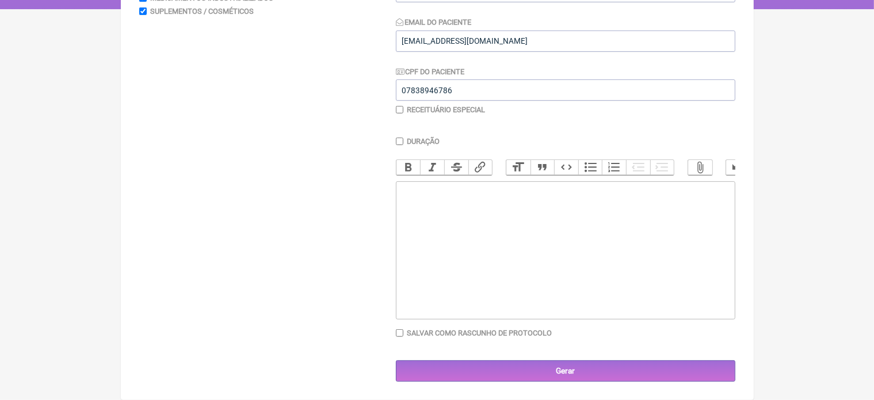
click at [398, 106] on input "checkbox" at bounding box center [399, 109] width 7 height 7
checkbox input "true"
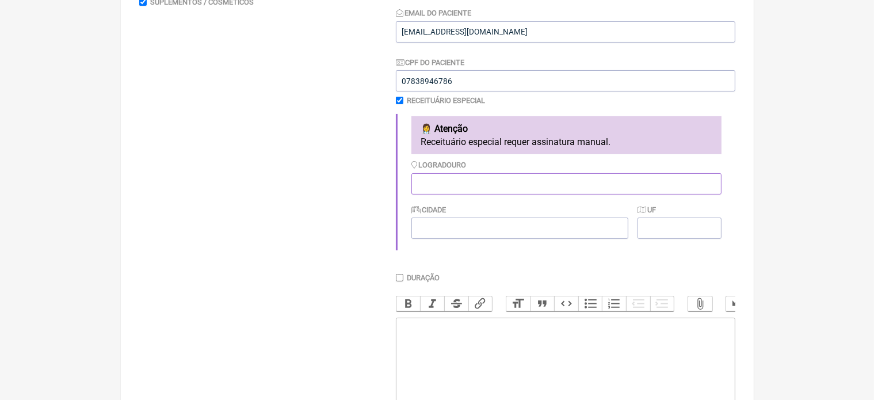
click at [454, 187] on input "Logradouro" at bounding box center [567, 183] width 310 height 21
type input "RJ"
click at [451, 235] on input "Cidade" at bounding box center [520, 228] width 217 height 21
type input "Rio de Janeiro"
click at [668, 227] on input "UF" at bounding box center [679, 228] width 83 height 21
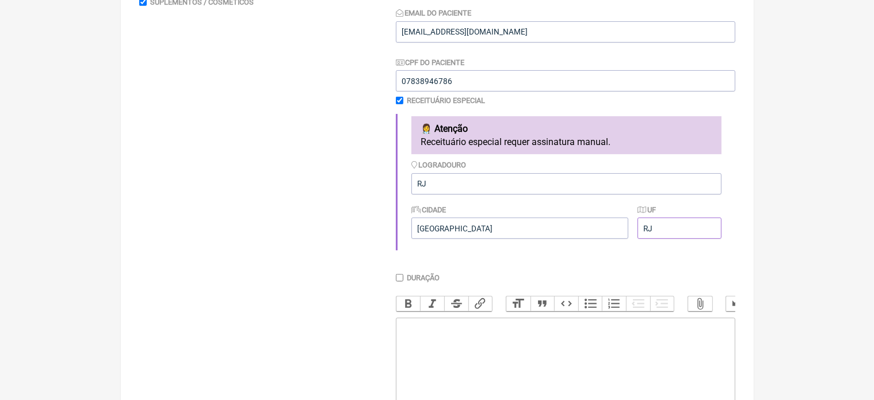
type input "RJ"
click at [431, 352] on trix-editor at bounding box center [566, 387] width 340 height 138
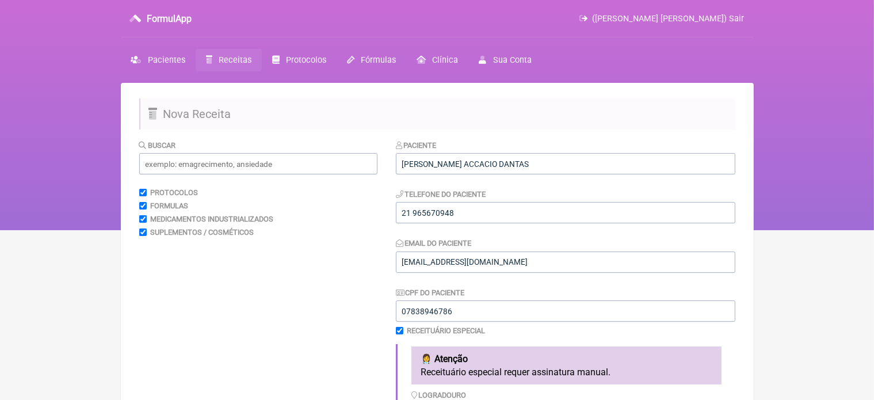
scroll to position [350, 0]
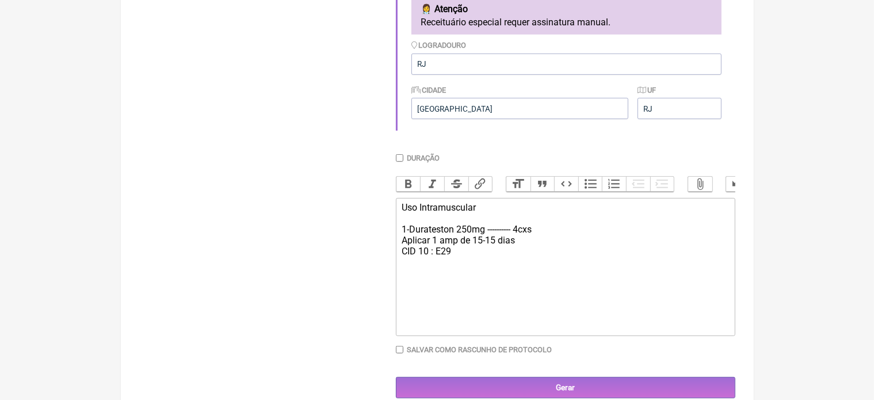
click at [522, 254] on div "Uso Intramuscular 1-Durateston 250mg ---------- 4cxs Aplicar 1 amp de 15-15 dia…" at bounding box center [565, 235] width 327 height 66
click at [456, 273] on div "Uso Intramuscular 1-Durateston 250mg ---------- 4cxs Aplicar 1 amp de 15-15 dia…" at bounding box center [565, 240] width 327 height 77
type trix-editor "<div>Uso Intramuscular&nbsp;<br><br>1-Durateston 250mg ---------- 4cxs&nbsp;<br…"
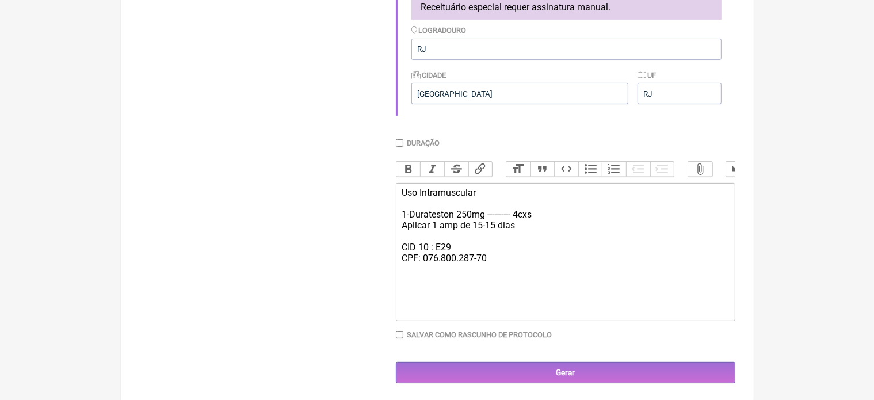
scroll to position [373, 0]
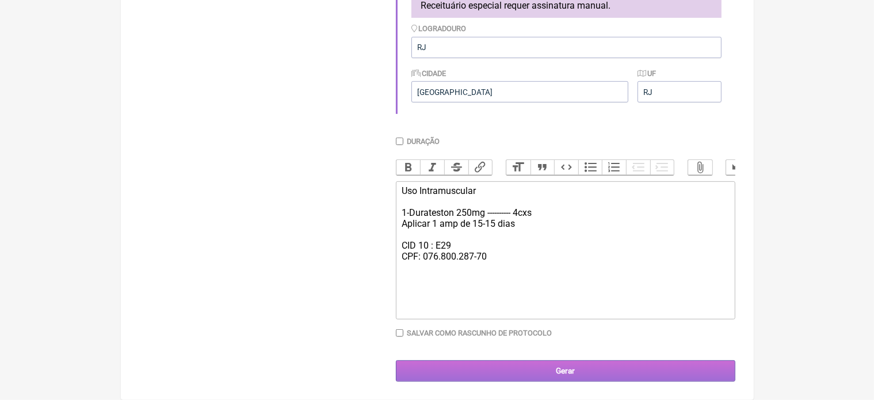
click at [585, 377] on input "Gerar" at bounding box center [566, 370] width 340 height 21
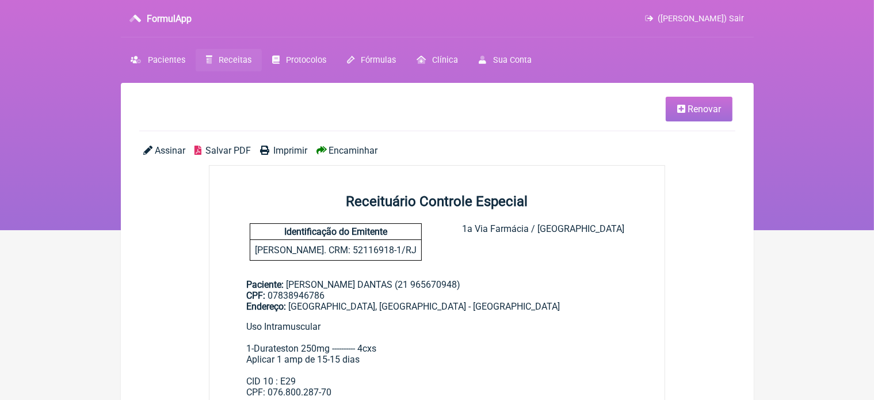
click at [296, 149] on span "Imprimir" at bounding box center [290, 150] width 34 height 11
click at [21, 57] on nav "FormulApp (VINICIUS VIEIRA PASCHOAL) Sair Pacientes Receitas Protocolos Fórmula…" at bounding box center [437, 115] width 874 height 230
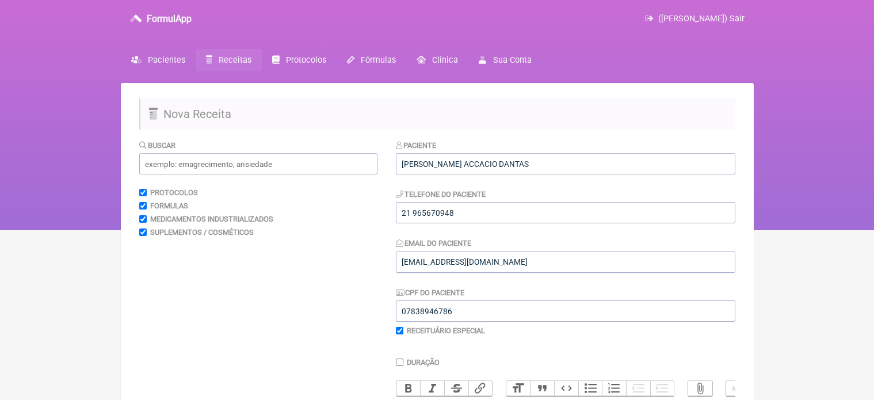
scroll to position [373, 0]
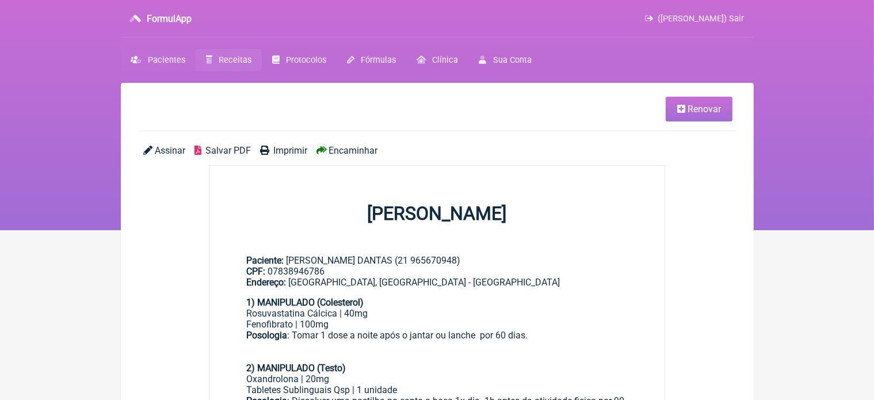
click at [166, 57] on span "Pacientes" at bounding box center [166, 60] width 37 height 10
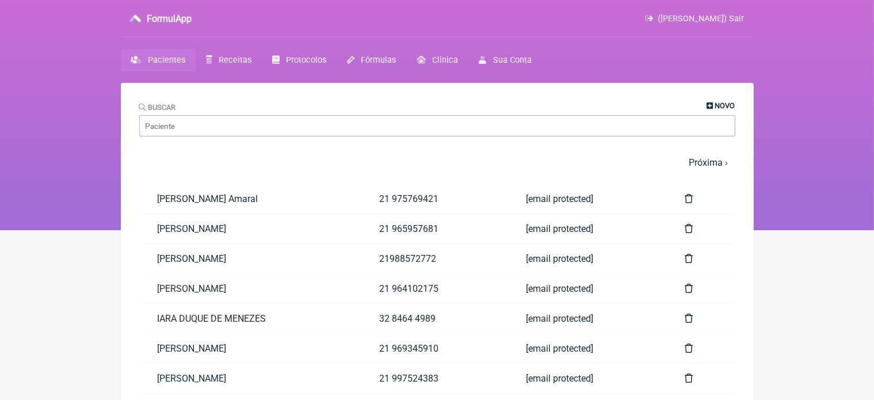
click at [716, 105] on span "Novo" at bounding box center [726, 105] width 20 height 9
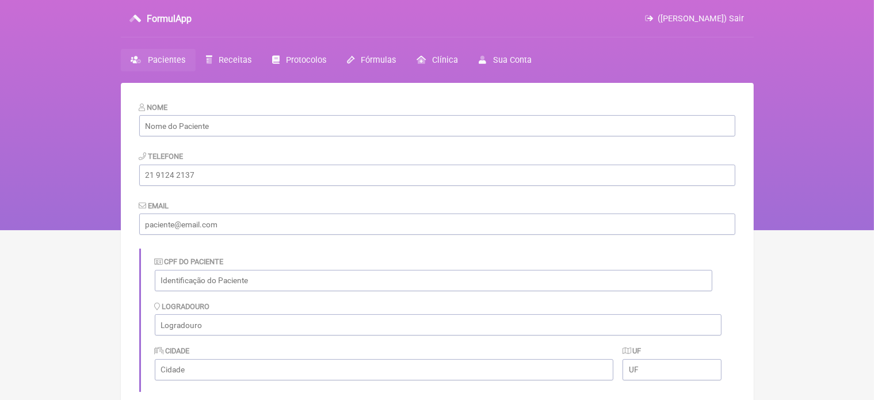
click at [160, 59] on span "Pacientes" at bounding box center [166, 60] width 37 height 10
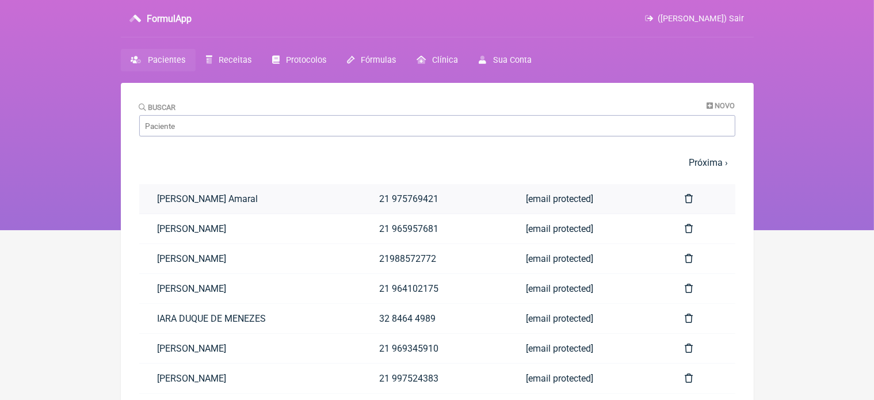
click at [242, 199] on link "Natalia de Oliveira L. Amaral" at bounding box center [250, 198] width 222 height 29
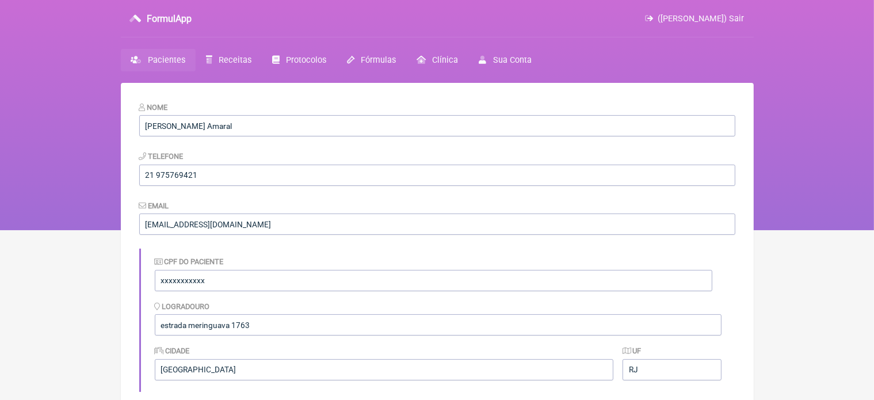
scroll to position [350, 0]
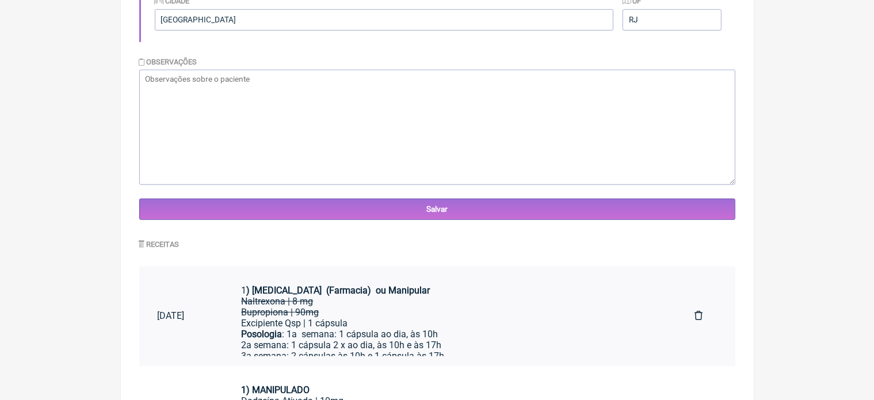
click at [369, 310] on div "Bupropiona | 90mg" at bounding box center [449, 312] width 417 height 11
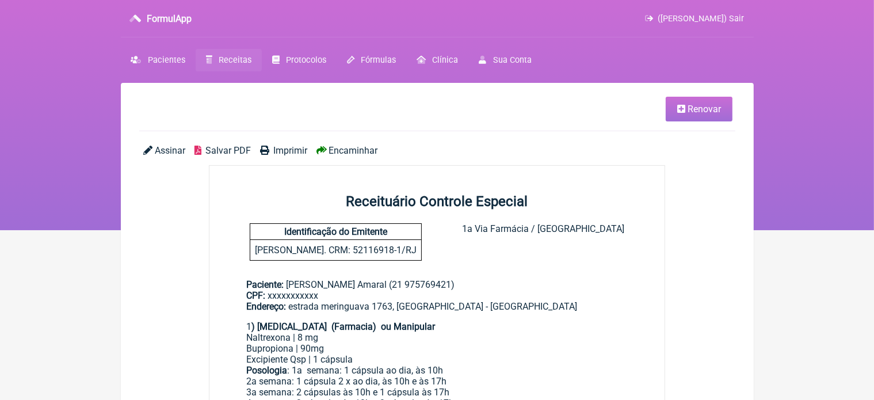
click at [704, 113] on span "Renovar" at bounding box center [704, 109] width 33 height 11
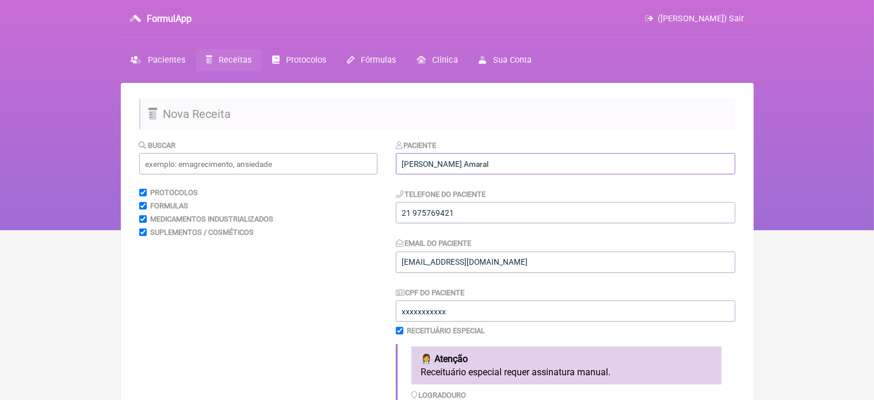
drag, startPoint x: 401, startPoint y: 161, endPoint x: 545, endPoint y: 170, distance: 144.8
click at [545, 170] on input "[PERSON_NAME] Amaral" at bounding box center [566, 163] width 340 height 21
drag, startPoint x: 402, startPoint y: 211, endPoint x: 556, endPoint y: 200, distance: 153.6
click at [556, 200] on div "Telefone do Paciente 21 975769421" at bounding box center [566, 205] width 340 height 35
drag, startPoint x: 400, startPoint y: 309, endPoint x: 497, endPoint y: 303, distance: 97.5
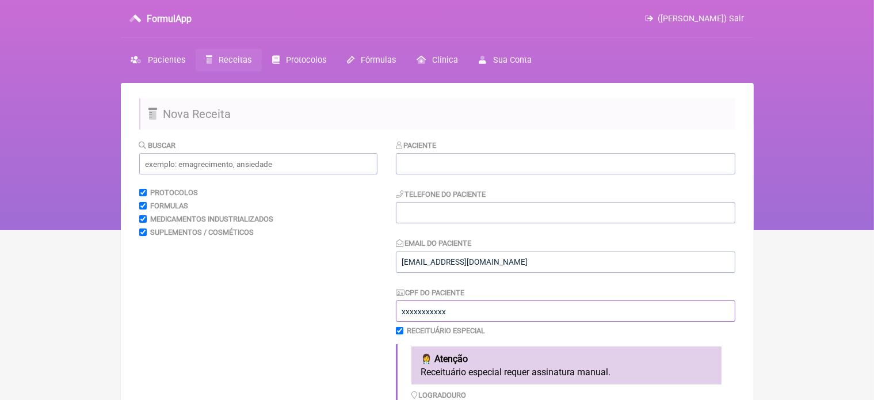
click at [497, 303] on input "xxxxxxxxxxx" at bounding box center [566, 311] width 340 height 21
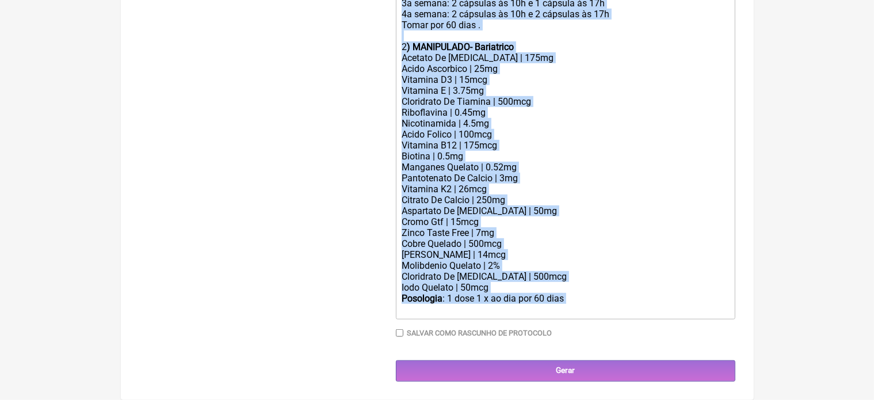
drag, startPoint x: 403, startPoint y: 218, endPoint x: 509, endPoint y: 427, distance: 234.3
type trix-editor "<div>1<strong>) CONTRAVE&nbsp; (Farmacia)&nbsp; ou Manipular &nbsp;</strong></d…"
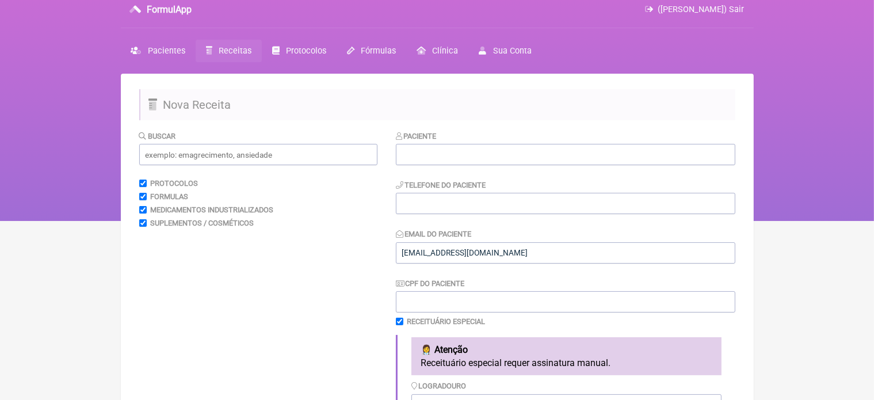
scroll to position [174, 0]
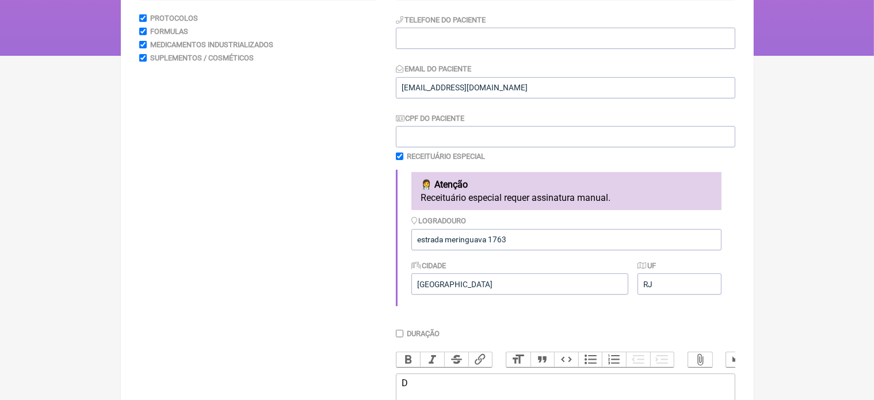
type trix-editor "<div>D</div>"
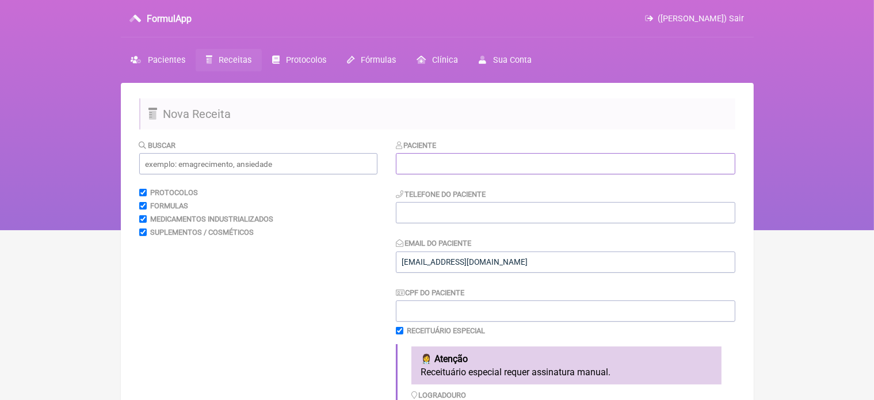
click at [423, 162] on input "text" at bounding box center [566, 163] width 340 height 21
type input "[PERSON_NAME]"
click at [433, 211] on input "tel" at bounding box center [566, 212] width 340 height 21
type input "21 971246466"
click at [419, 306] on input "CPF do Paciente" at bounding box center [566, 311] width 340 height 21
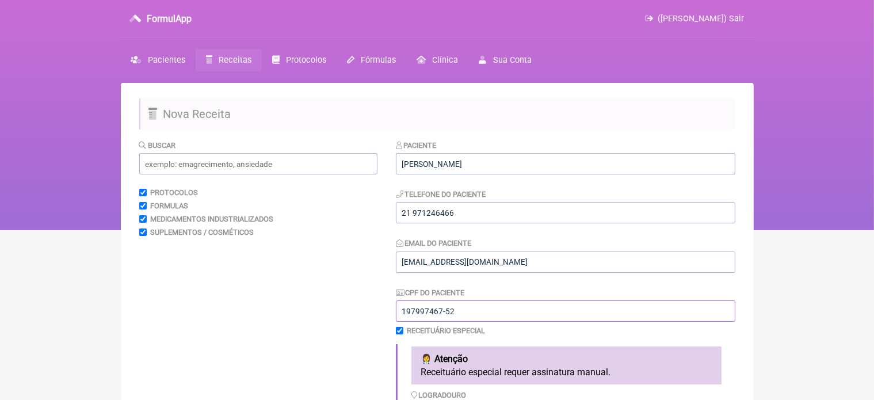
scroll to position [350, 0]
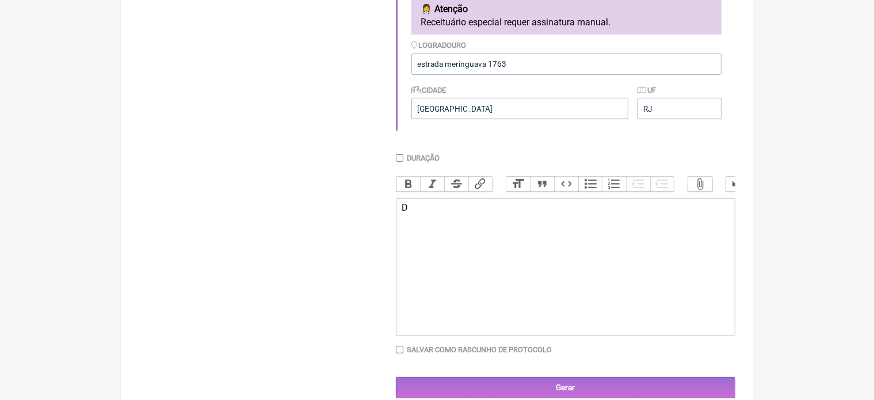
type input "197997467-52"
click at [431, 213] on div "D" at bounding box center [565, 207] width 327 height 11
type trix-editor "<div>Prontuario : 26/09/25</div>"
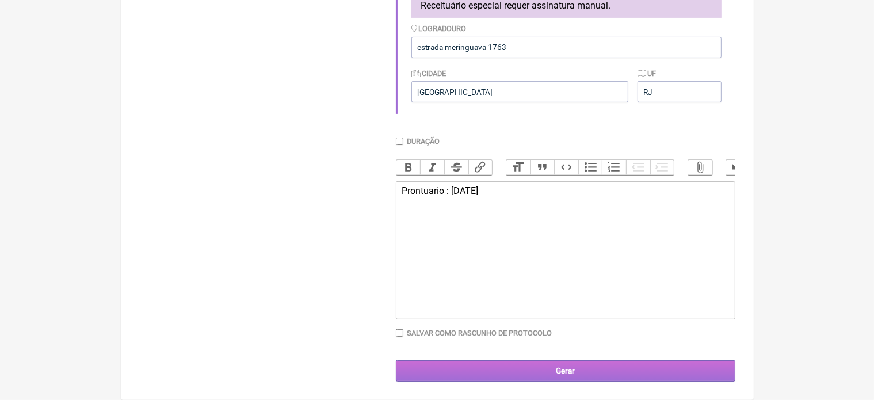
click at [565, 375] on input "Gerar" at bounding box center [566, 370] width 340 height 21
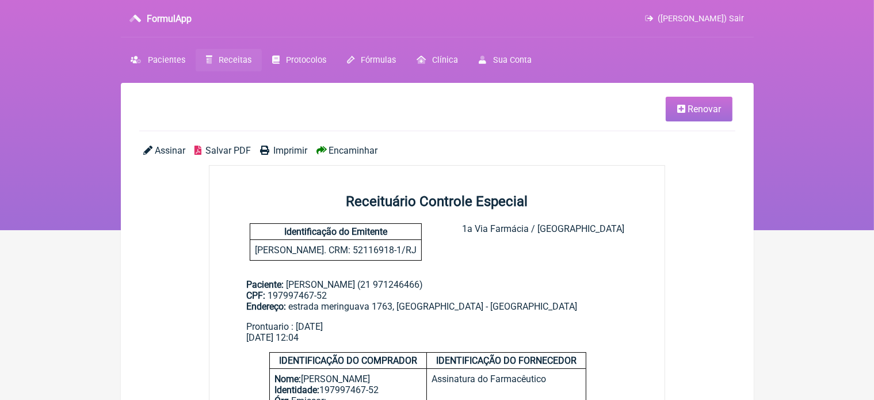
click at [689, 115] on link "Renovar" at bounding box center [699, 109] width 67 height 25
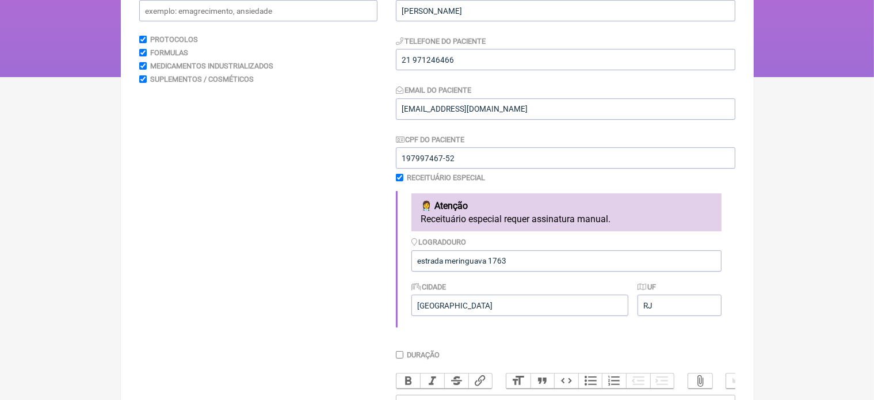
scroll to position [161, 0]
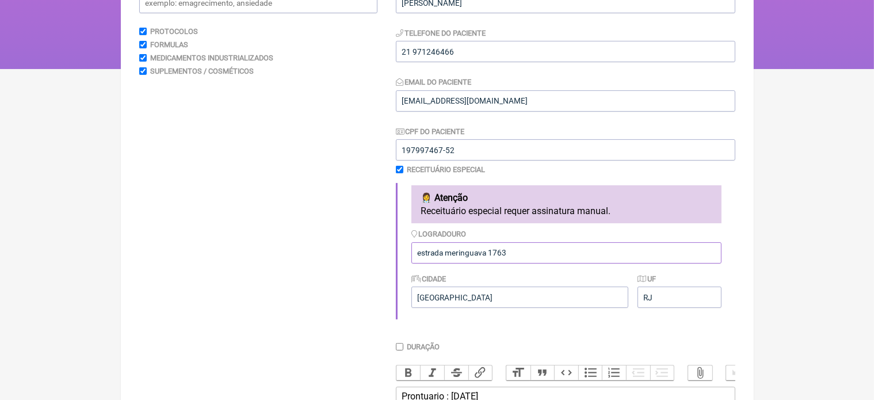
click at [524, 256] on input "estrada meringuava 1763" at bounding box center [567, 252] width 310 height 21
type input "e"
type input "[GEOGRAPHIC_DATA]"
click at [472, 301] on input "[GEOGRAPHIC_DATA]" at bounding box center [520, 297] width 217 height 21
type input "r"
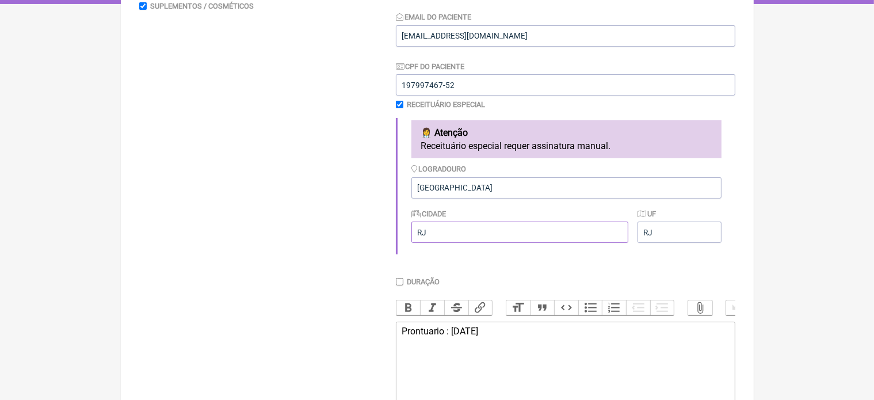
scroll to position [230, 0]
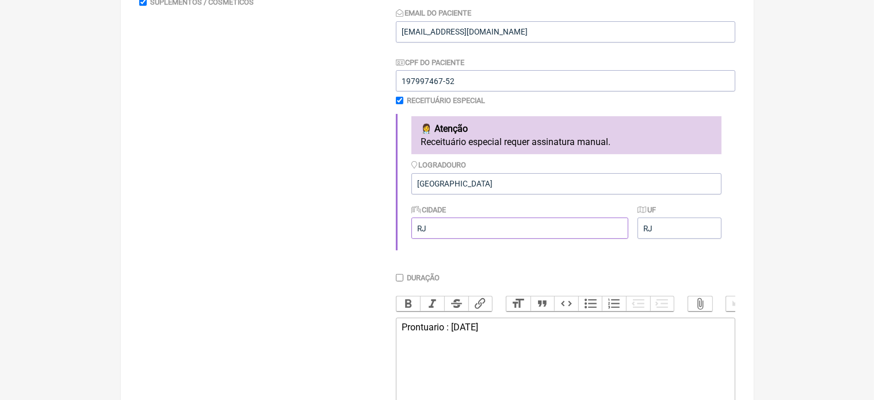
type input "RJ"
click at [496, 333] on div "Prontuario : [DATE]" at bounding box center [565, 327] width 327 height 11
type trix-editor "<div>Prontuario : [DATE]<br>Controle Peso&nbsp;</div>"
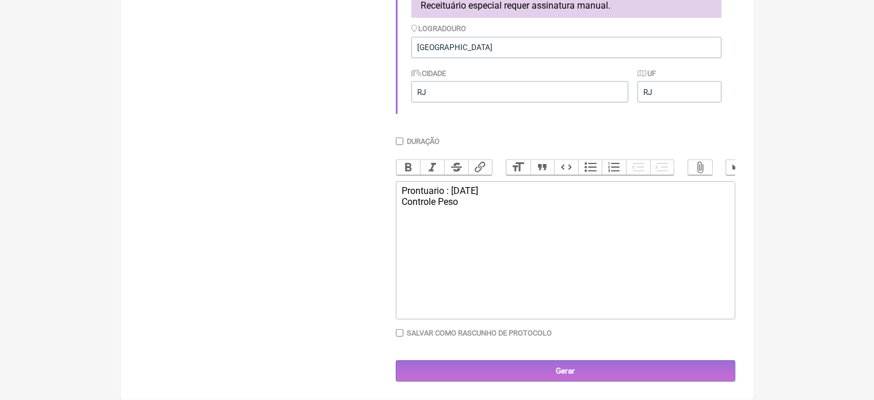
scroll to position [378, 0]
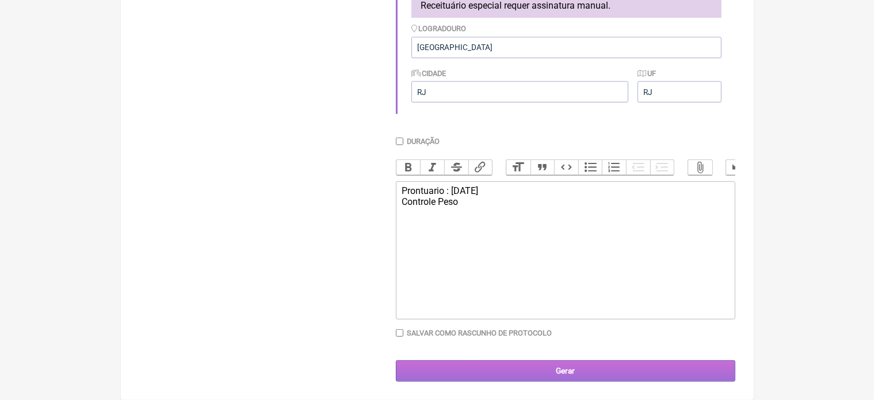
click at [566, 368] on input "Gerar" at bounding box center [566, 370] width 340 height 21
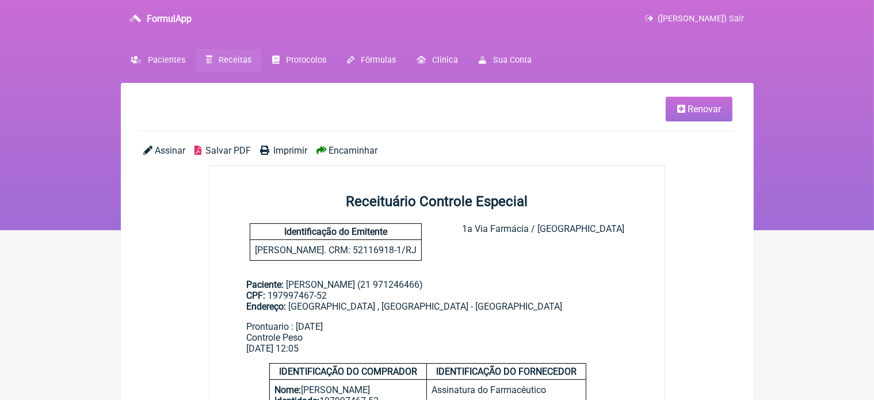
click at [689, 107] on span "Renovar" at bounding box center [704, 109] width 33 height 11
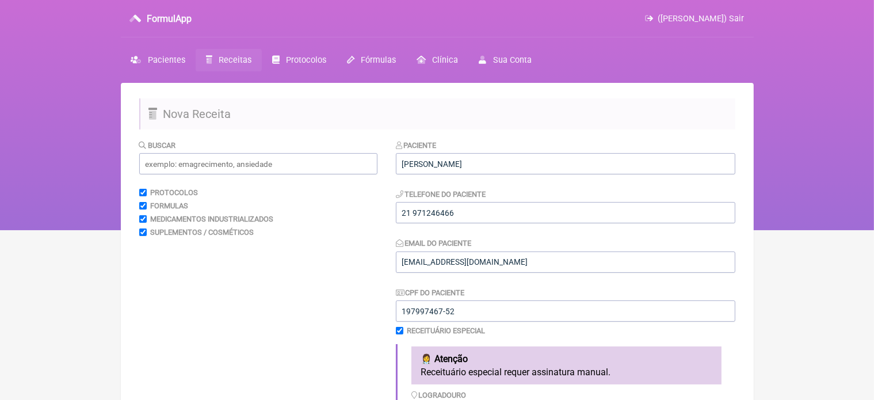
scroll to position [350, 0]
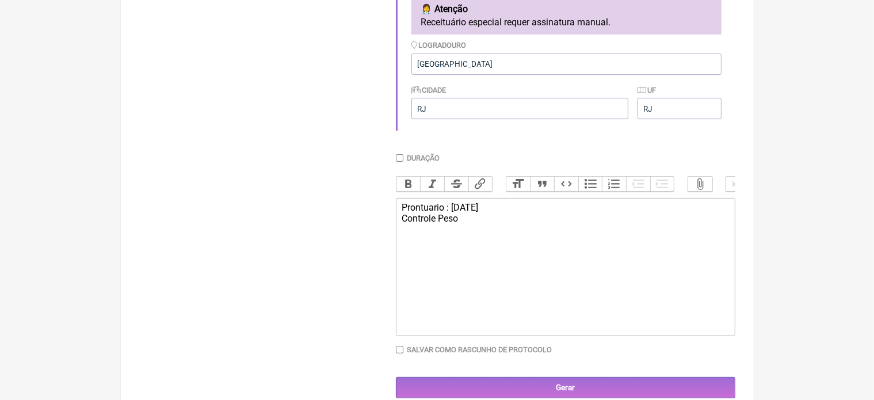
click at [468, 224] on div "Prontuario : 26/09/25 Controle Peso" at bounding box center [565, 213] width 327 height 22
type trix-editor "<div>Prontuario : 26/09/25<br>Controle Peso :83 kg .&nbsp;<br><br></div>"
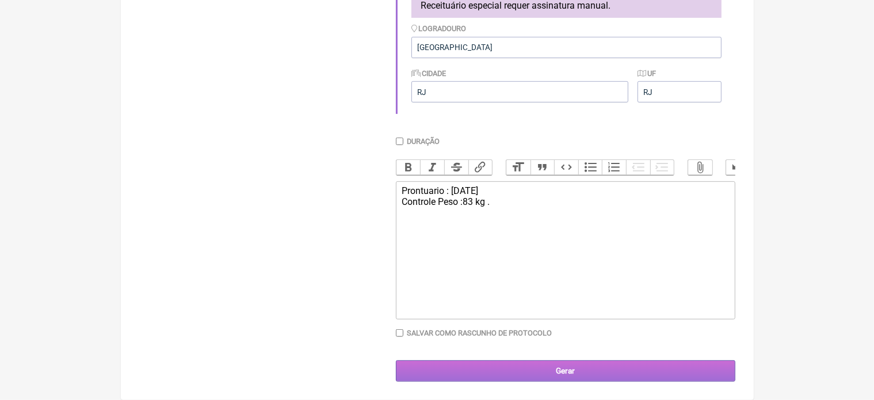
click at [562, 371] on input "Gerar" at bounding box center [566, 370] width 340 height 21
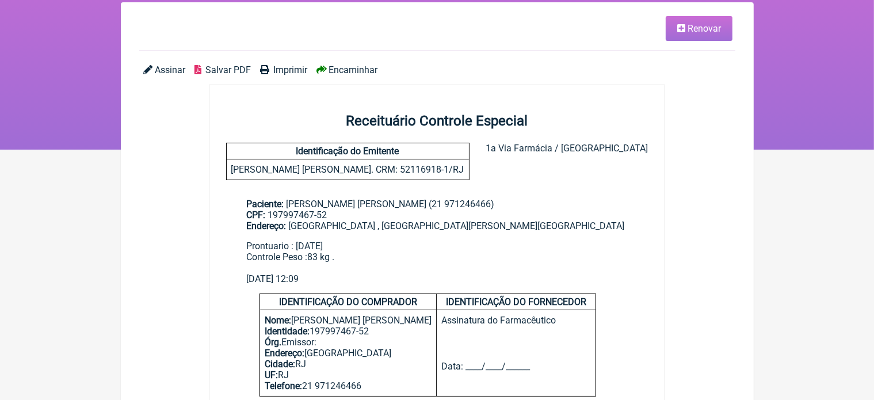
scroll to position [92, 0]
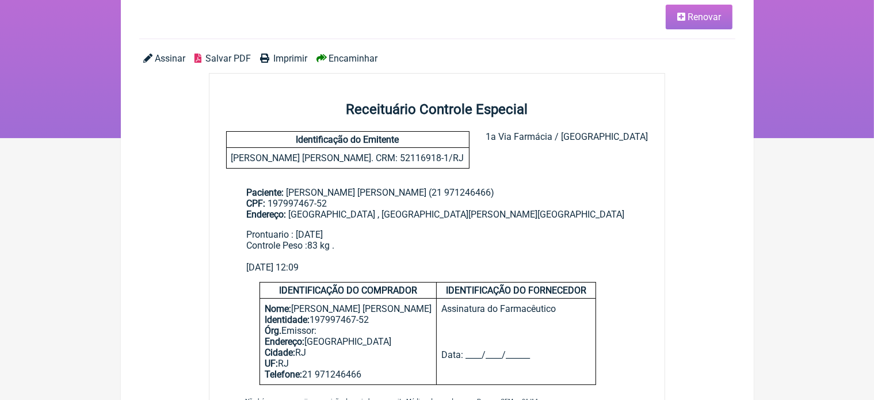
click at [693, 17] on span "Renovar" at bounding box center [704, 17] width 33 height 11
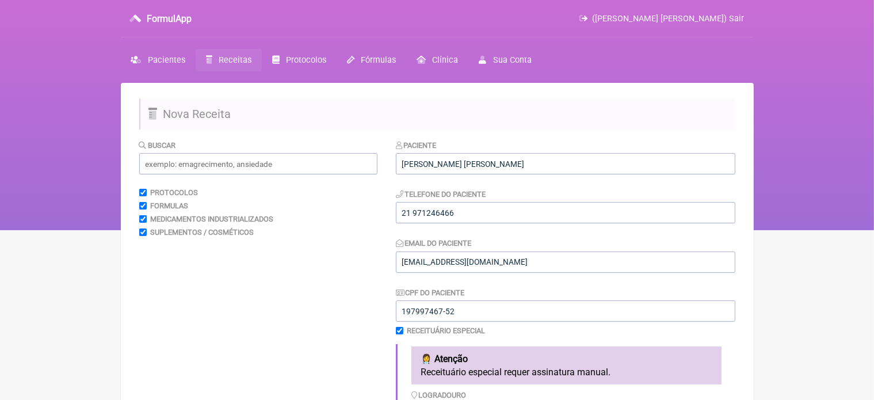
scroll to position [350, 0]
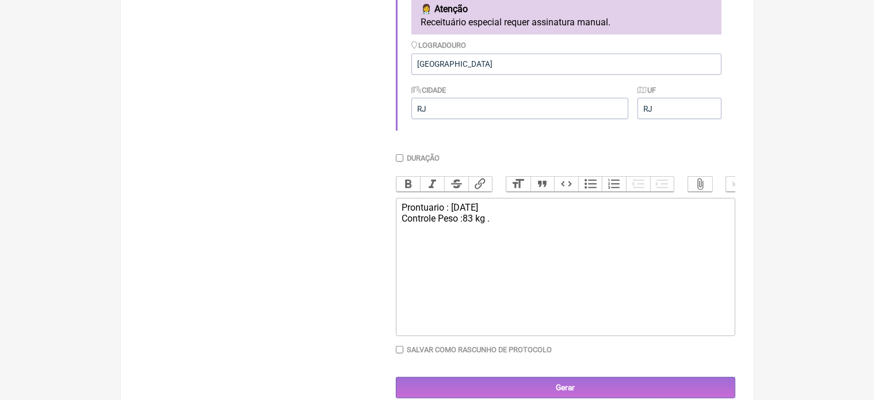
click at [497, 231] on div "Prontuario : [DATE] Controle Peso :83 kg ." at bounding box center [565, 218] width 327 height 33
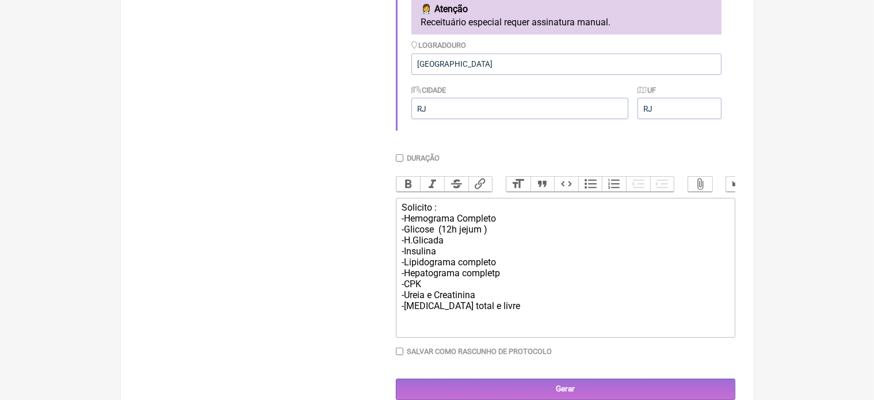
click at [497, 231] on div "Solicito : -Hemograma Completo -Glicose (12h jejum ) -H.Glicada -Insulina -Lipi…" at bounding box center [565, 267] width 327 height 131
click at [514, 321] on div "Solicito : -Hemograma Completo -Glicose (12h jejum ) -H.Glicada -Insulina -Lipi…" at bounding box center [565, 267] width 327 height 131
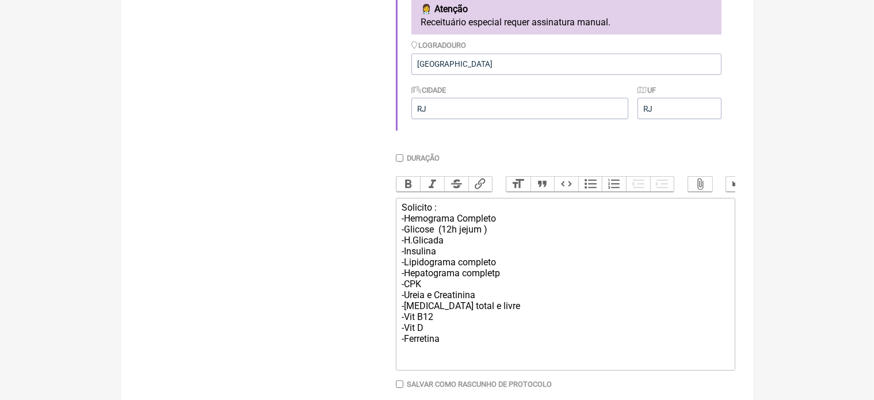
click at [443, 216] on div "Solicito : -Hemograma Completo -Glicose (12h jejum ) -H.Glicada -Insulina -Lipi…" at bounding box center [565, 284] width 327 height 164
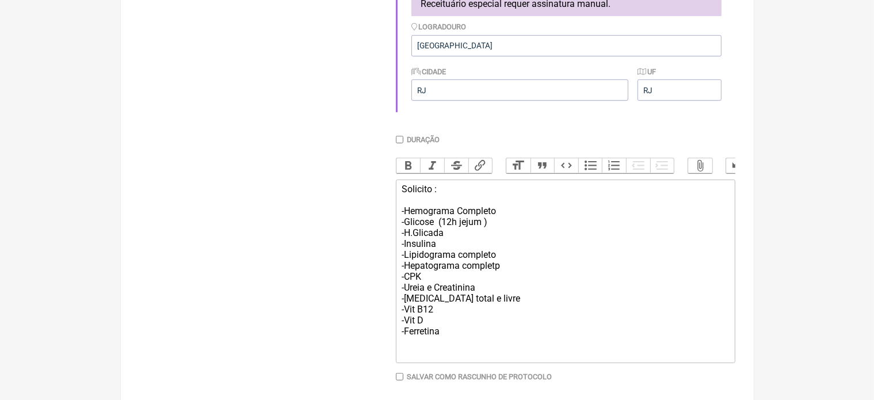
scroll to position [373, 0]
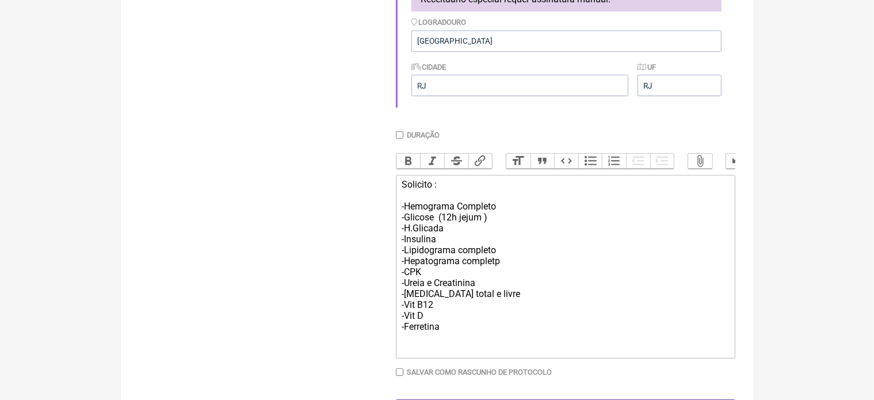
click at [511, 308] on div "Solicito : -Hemograma Completo -Glicose (12h jejum ) -H.Glicada -Insulina -Lipi…" at bounding box center [565, 266] width 327 height 175
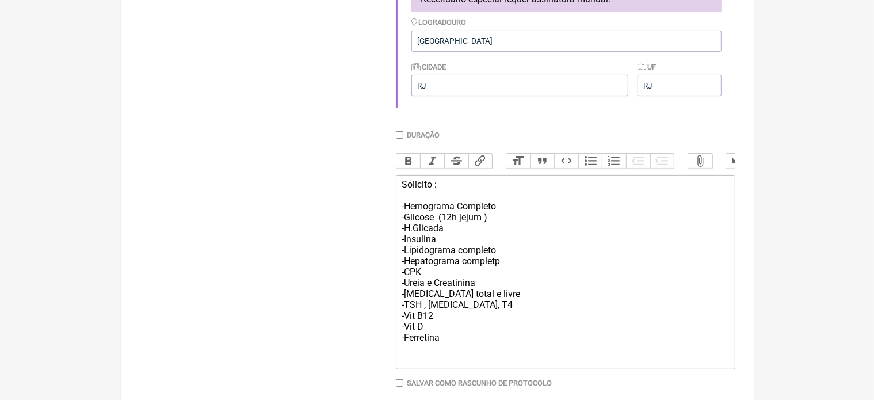
type trix-editor "<div>Solicito :&nbsp;<br><br>-Hemograma Completo&nbsp;<br>-Glicose&nbsp; (12h j…"
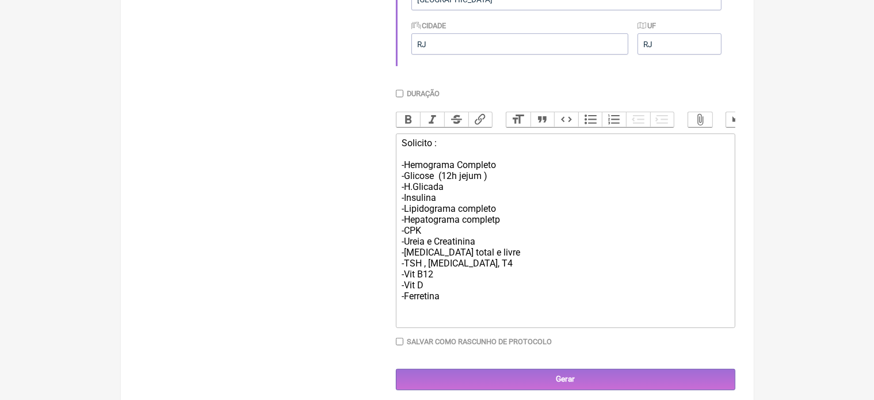
scroll to position [435, 0]
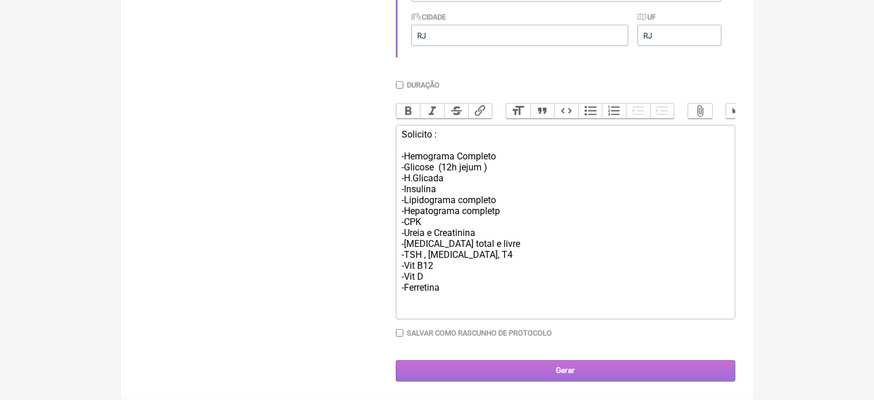
click at [567, 370] on input "Gerar" at bounding box center [566, 370] width 340 height 21
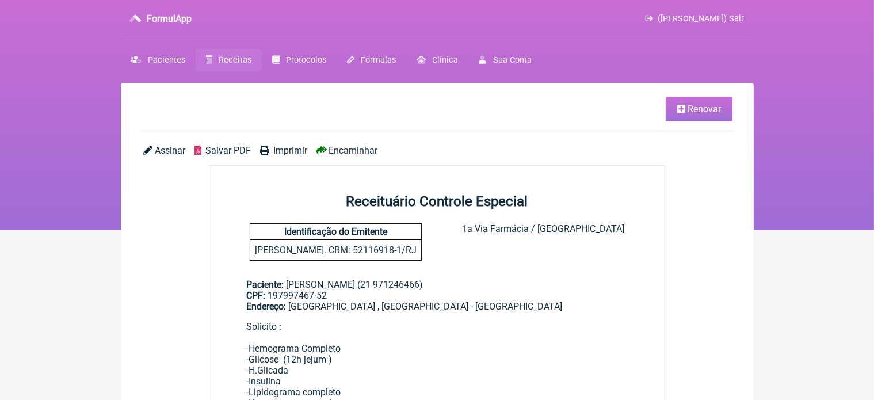
click at [286, 148] on span "Imprimir" at bounding box center [290, 150] width 34 height 11
click at [170, 55] on span "Pacientes" at bounding box center [166, 60] width 37 height 10
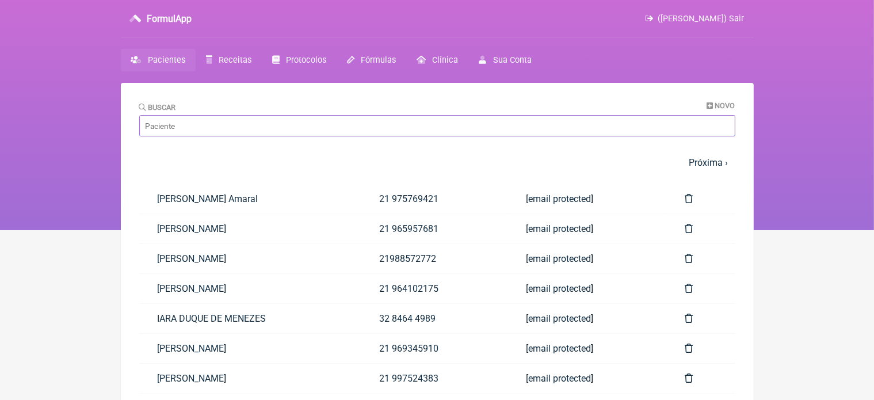
click at [196, 125] on input "Buscar" at bounding box center [437, 125] width 596 height 21
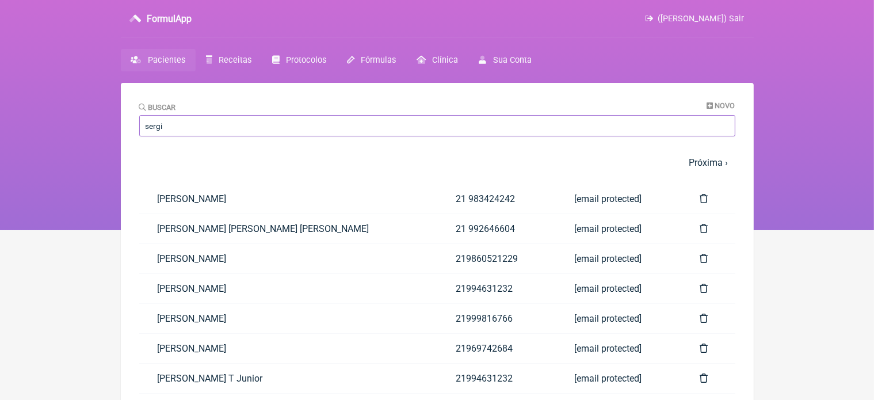
type input "sergi"
click at [358, 172] on nav "1 2 3 4 5 … Próxima › Última »" at bounding box center [437, 162] width 596 height 25
click at [225, 377] on link "[PERSON_NAME] T Junior" at bounding box center [288, 378] width 299 height 29
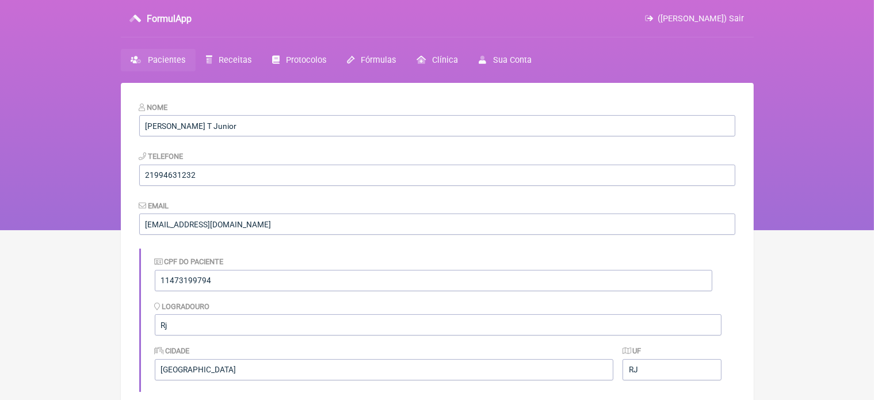
scroll to position [350, 0]
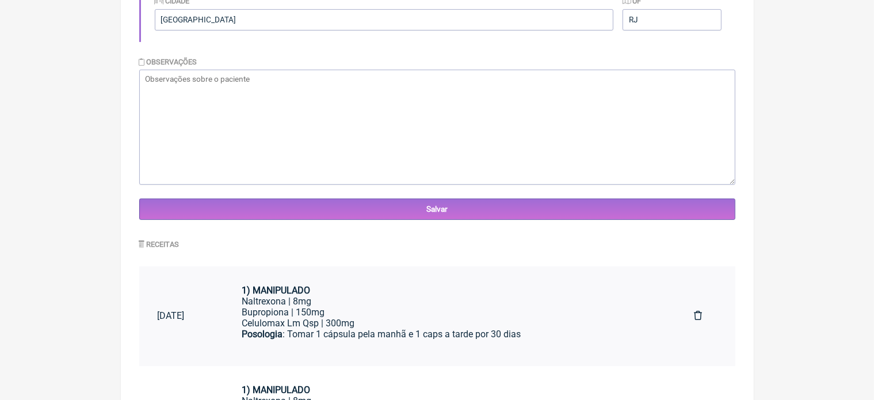
click at [336, 314] on div "Bupropiona | 150mg" at bounding box center [450, 312] width 416 height 11
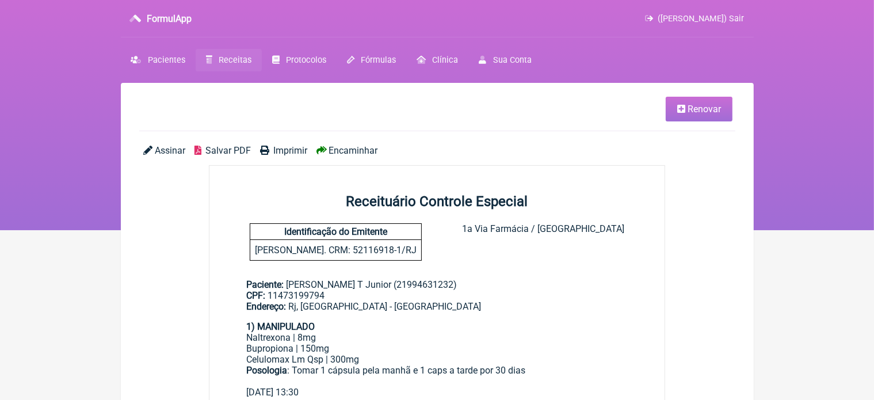
click at [686, 113] on link "Renovar" at bounding box center [699, 109] width 67 height 25
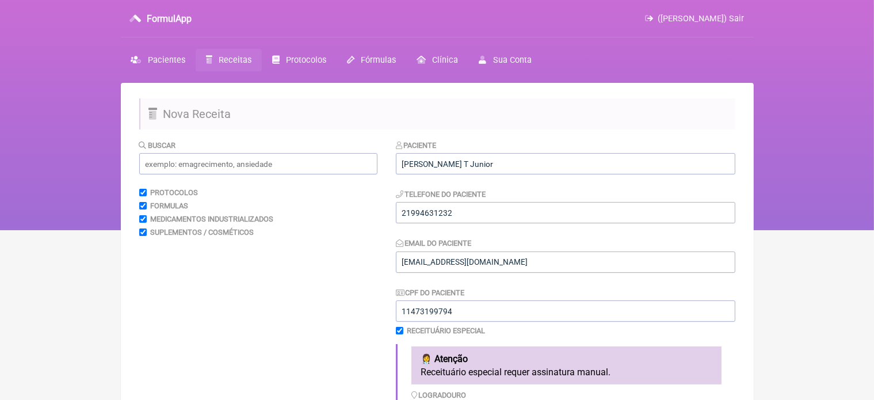
click at [686, 113] on h2 "Nova Receita" at bounding box center [437, 113] width 596 height 31
click at [501, 163] on input "Sergio Motta T Junior" at bounding box center [566, 163] width 340 height 21
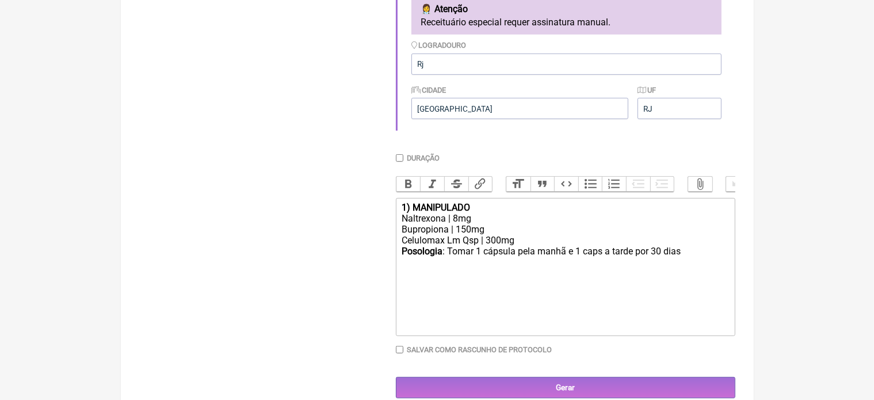
type input "[PERSON_NAME] T Junior / [PERSON_NAME]"
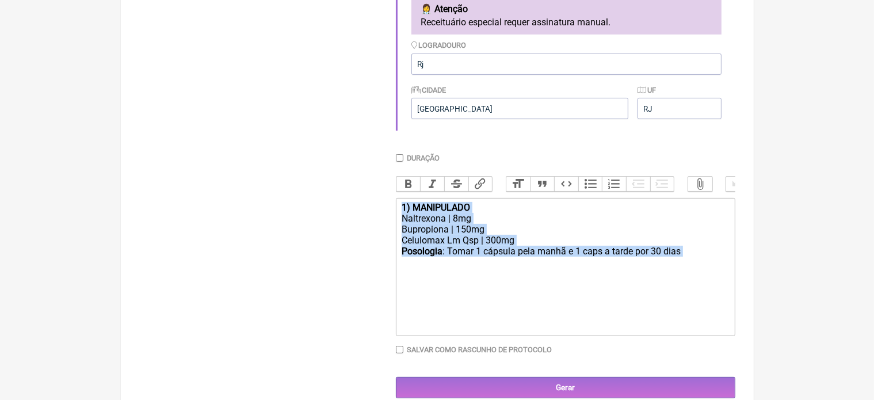
drag, startPoint x: 401, startPoint y: 218, endPoint x: 473, endPoint y: 292, distance: 103.8
click at [473, 292] on trix-editor "1) MANIPULADO Naltrexona | 8mg Bupropiona | 150mg Celulomax Lm Qsp | 300mg Poso…" at bounding box center [566, 267] width 340 height 138
type trix-editor "<div><strong>1) MANIPULADO</strong></div><div>Naltrexona | 8mg</div><div>Buprop…"
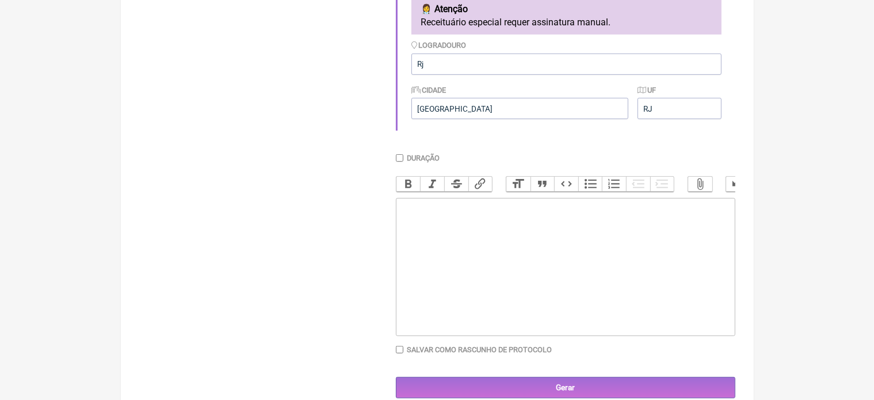
scroll to position [0, 0]
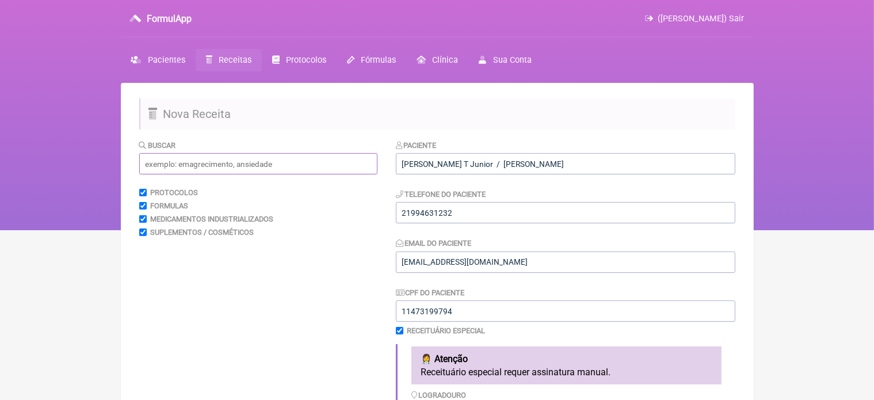
click at [214, 161] on input "text" at bounding box center [258, 163] width 238 height 21
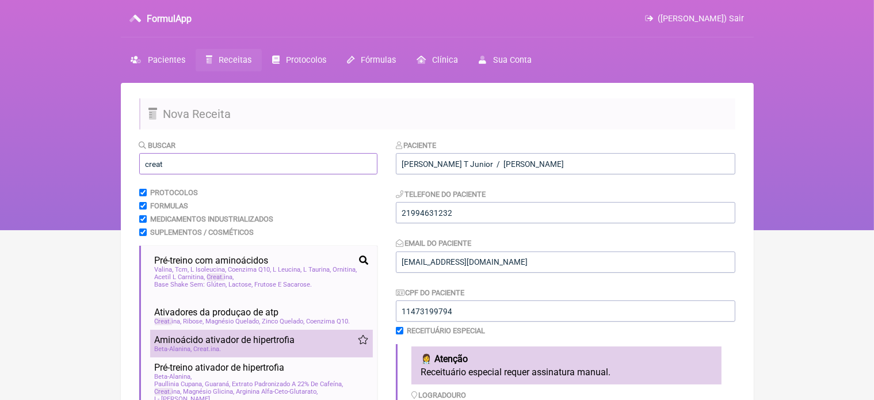
type input "creat"
click at [212, 343] on span "Aminoácido ativador de hipertrofia" at bounding box center [225, 339] width 140 height 11
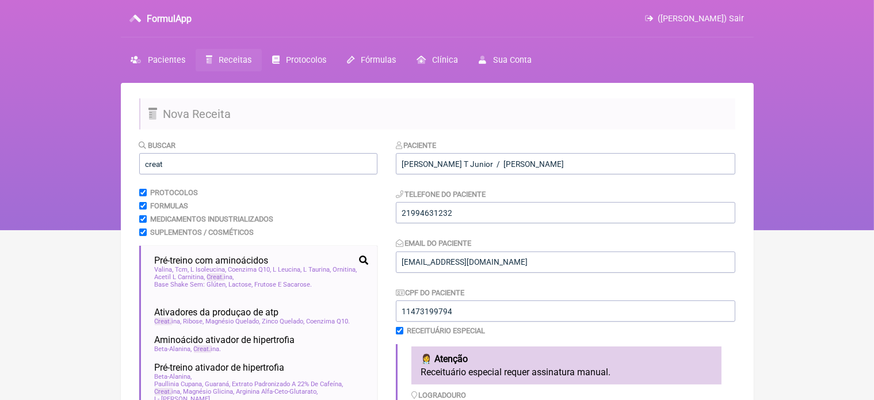
scroll to position [350, 0]
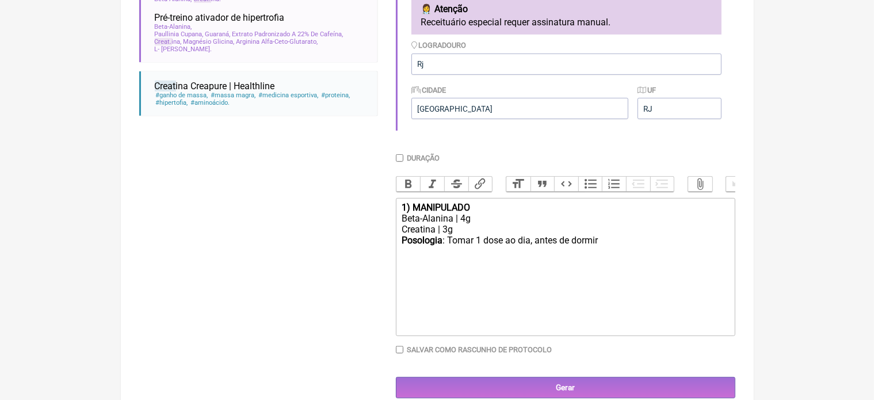
click at [449, 235] on div "Creatina | 3g" at bounding box center [565, 229] width 327 height 11
click at [467, 224] on div "Beta-Alanina | 4g" at bounding box center [565, 218] width 327 height 11
click at [456, 235] on div "Creatina | 5g" at bounding box center [565, 229] width 327 height 11
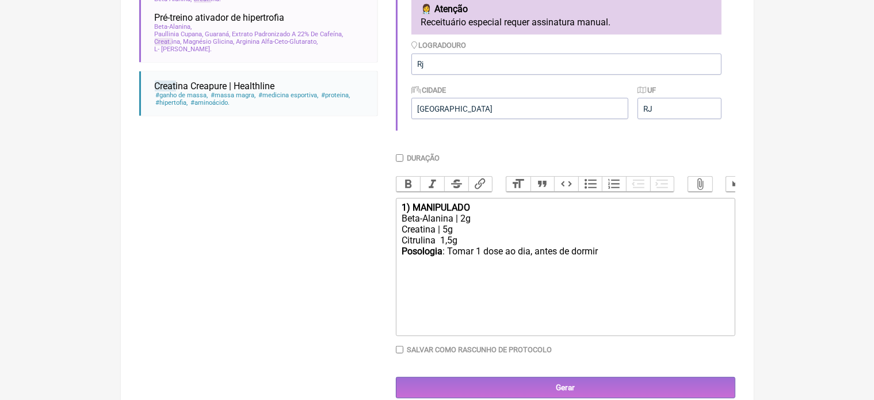
click at [467, 224] on div "Beta-Alanina | 2g" at bounding box center [565, 218] width 327 height 11
click at [611, 260] on div "Posologia : Tomar 1 dose ao dia, antes de dormir ㅤ" at bounding box center [565, 257] width 327 height 23
type trix-editor "<div><strong>1) MANIPULADO</strong></div><div>Beta-Alanina | 2.5g</div><div>Cre…"
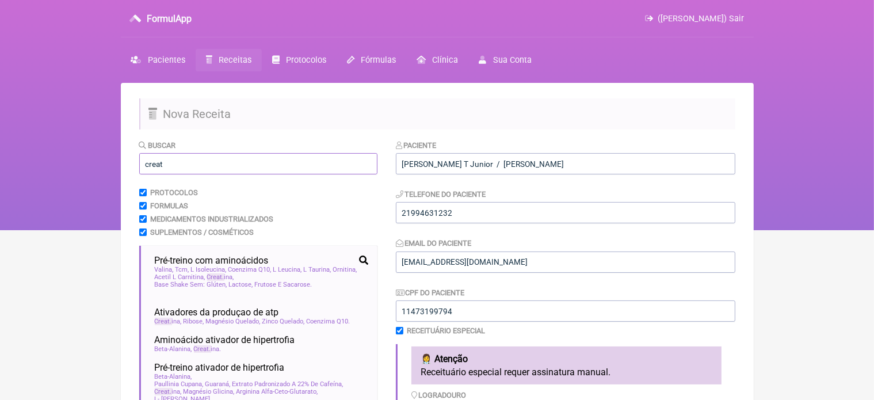
click at [209, 164] on input "creat" at bounding box center [258, 163] width 238 height 21
type input "c"
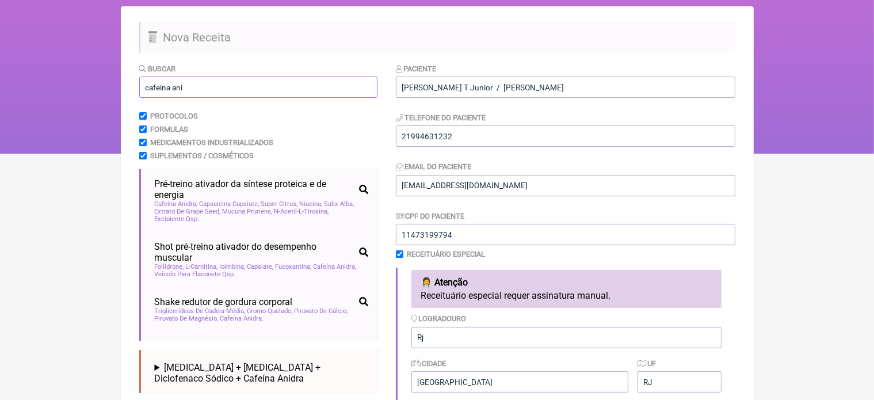
scroll to position [84, 0]
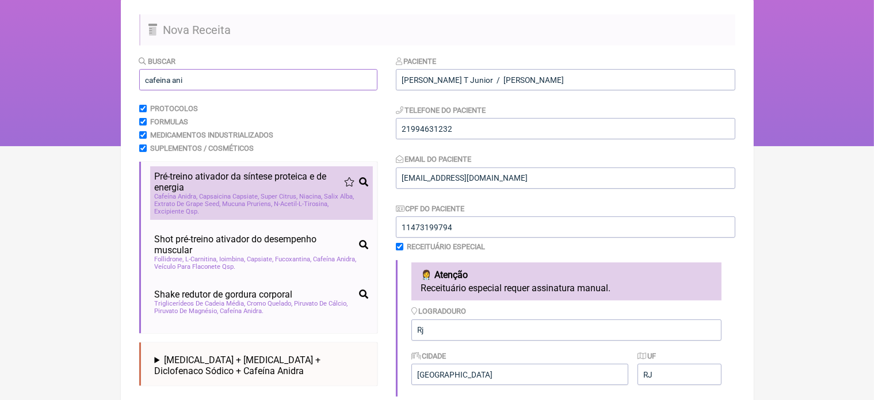
type input "cafeina ani"
click at [220, 195] on span "Capsaicina Capsiate" at bounding box center [230, 196] width 60 height 7
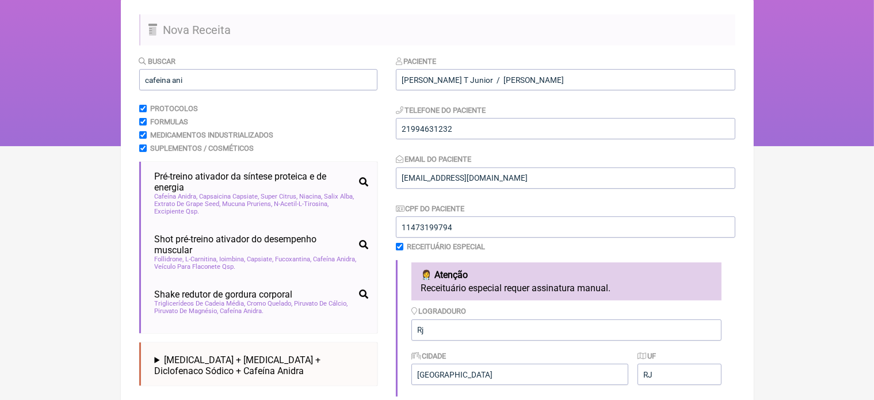
scroll to position [435, 0]
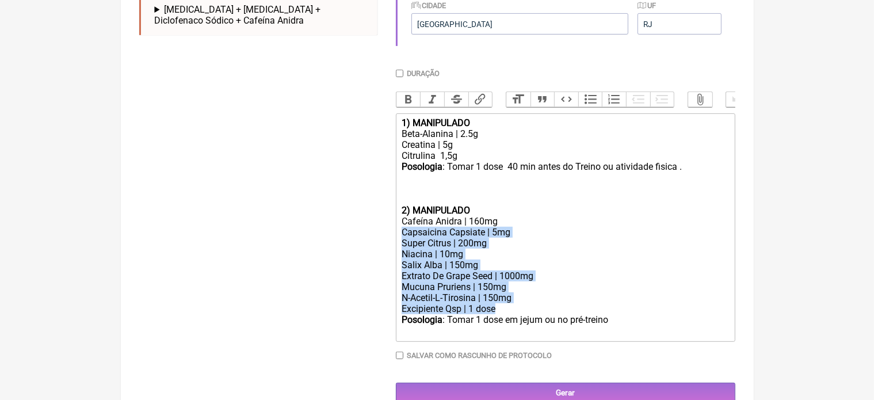
drag, startPoint x: 401, startPoint y: 246, endPoint x: 502, endPoint y: 320, distance: 125.3
click at [502, 320] on trix-editor "1) MANIPULADO Beta-Alanina | 2.5g Creatina | 5g Citrulina 1,5g Posologia : Toma…" at bounding box center [566, 227] width 340 height 229
click at [554, 292] on div "Mucuna Pruriens | 150mg" at bounding box center [565, 287] width 327 height 11
drag, startPoint x: 401, startPoint y: 266, endPoint x: 500, endPoint y: 326, distance: 115.7
click at [500, 326] on trix-editor "1) MANIPULADO Beta-Alanina | 2.5g Creatina | 5g Citrulina 1,5g Posologia : Toma…" at bounding box center [566, 227] width 340 height 229
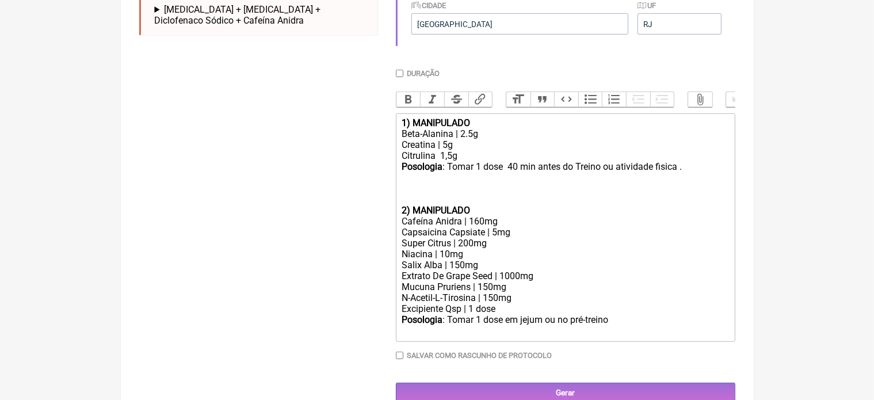
scroll to position [415, 0]
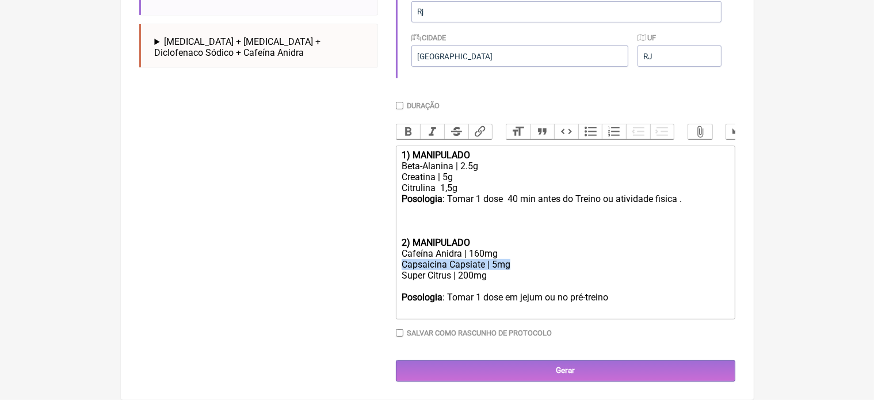
drag, startPoint x: 400, startPoint y: 264, endPoint x: 520, endPoint y: 267, distance: 119.8
click at [520, 267] on trix-editor "1) MANIPULADO Beta-Alanina | 2.5g Creatina | 5g Citrulina 1,5g Posologia : Toma…" at bounding box center [566, 233] width 340 height 174
click at [480, 253] on div "Cafeína Anidra | 160mg" at bounding box center [565, 253] width 327 height 11
click at [398, 278] on trix-editor "1) MANIPULADO Beta-Alanina | 2.5g Creatina | 5g Citrulina 1,5g Posologia : Toma…" at bounding box center [566, 233] width 340 height 174
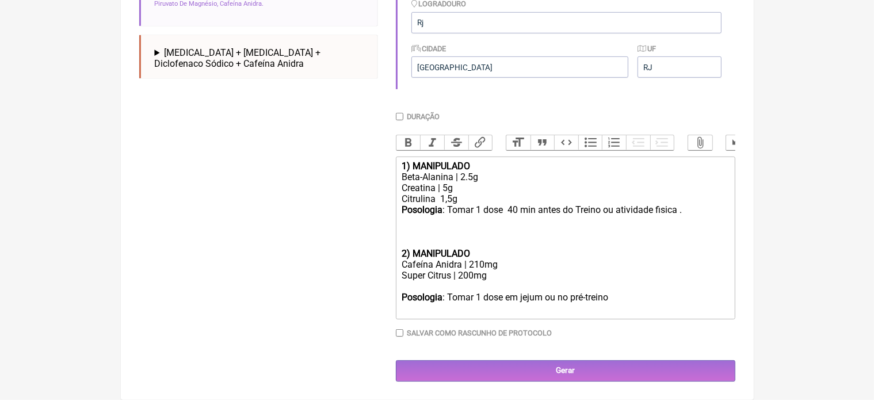
click at [396, 297] on trix-editor "1) MANIPULADO Beta-Alanina | 2.5g Creatina | 5g Citrulina 1,5g Posologia : Toma…" at bounding box center [566, 238] width 340 height 163
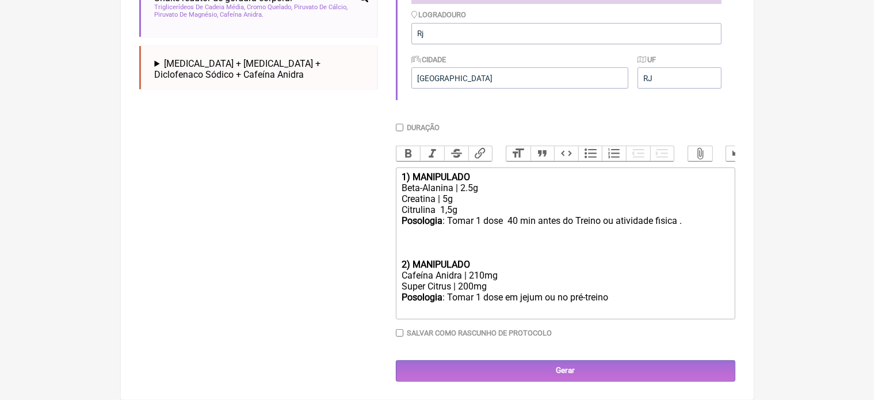
click at [402, 261] on strong "2) MANIPULADO" at bounding box center [436, 264] width 69 height 11
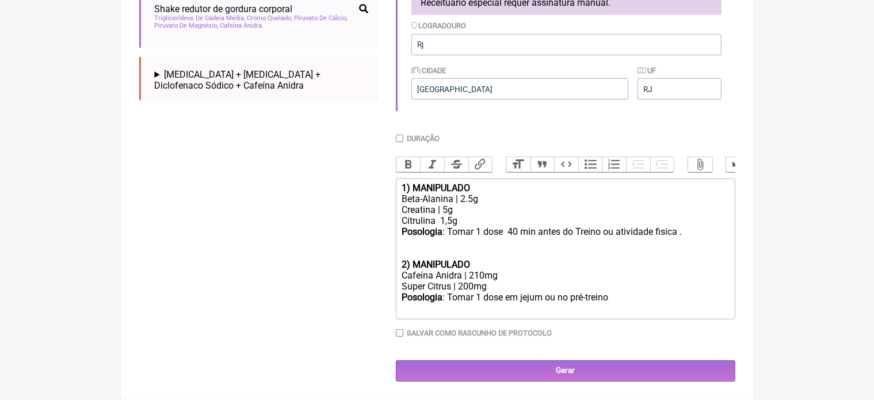
click at [478, 267] on div "Posologia : Tomar 1 dose 40 min antes do Treino ou atividade fisica . 2) MANIPU…" at bounding box center [565, 248] width 327 height 44
click at [479, 189] on div "1) MANIPULADO" at bounding box center [565, 187] width 327 height 11
type trix-editor "<div><strong>1) MANIPULADO (Pré-treino)</strong></div><div>Beta-Alanina | 2.5g<…"
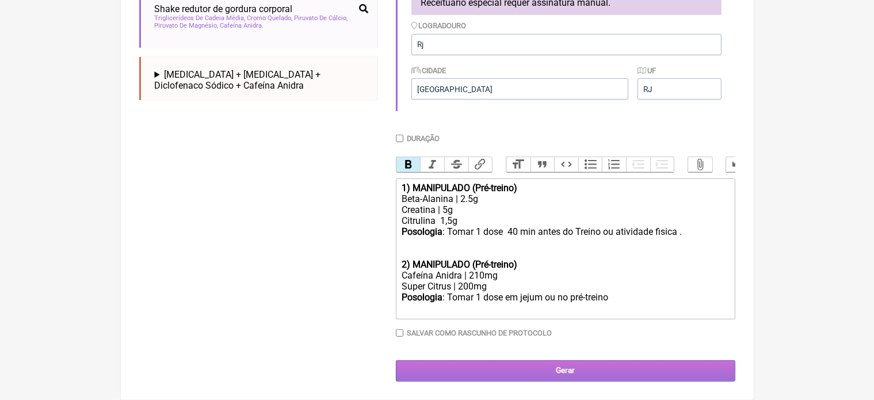
click at [560, 368] on input "Gerar" at bounding box center [566, 370] width 340 height 21
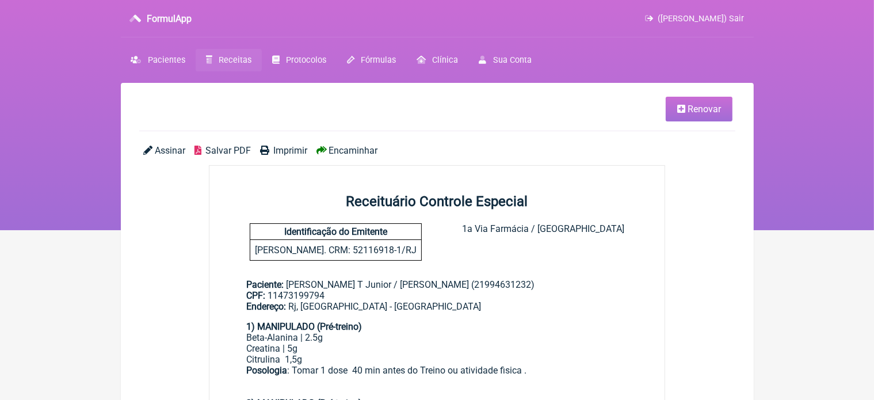
click at [691, 116] on link "Renovar" at bounding box center [699, 109] width 67 height 25
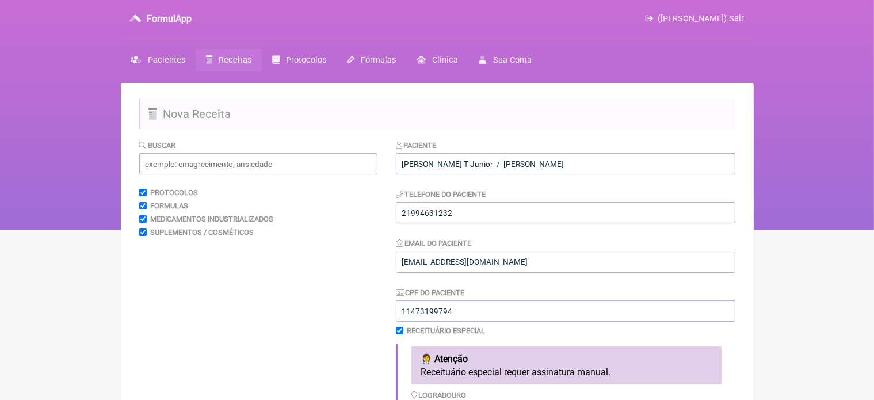
scroll to position [350, 0]
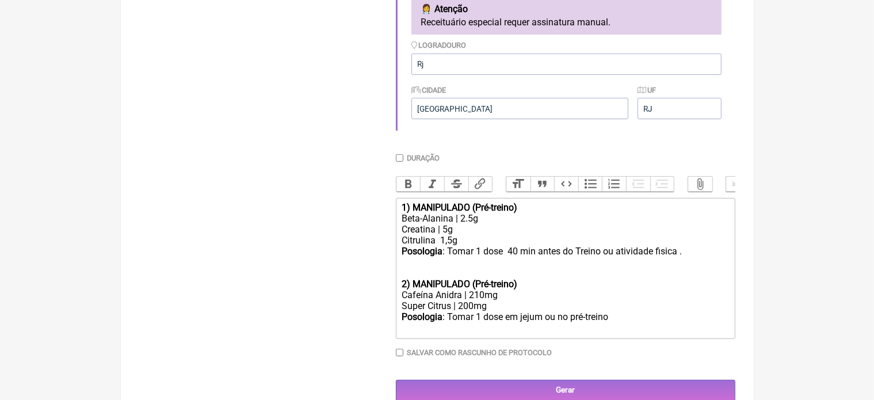
click at [402, 160] on input "Duração" at bounding box center [399, 157] width 7 height 7
checkbox input "true"
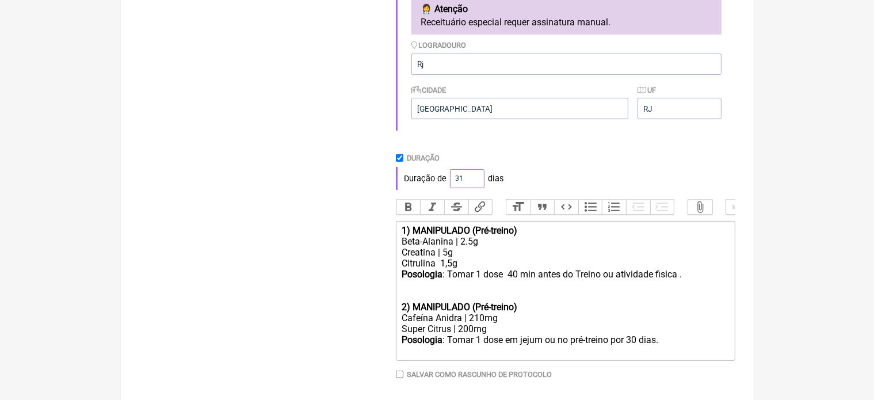
click at [473, 177] on input "31" at bounding box center [467, 178] width 35 height 19
type input "30"
click at [474, 181] on input "30" at bounding box center [467, 178] width 35 height 19
click at [685, 290] on div "Posologia : Tomar 1 dose 40 min antes do Treino ou atividade fisica . 2) [GEOGR…" at bounding box center [565, 291] width 327 height 44
type trix-editor "<div><strong>1) MANIPULADO (Pré-treino)</strong></div><div>Beta-Alanina | 2.5g<…"
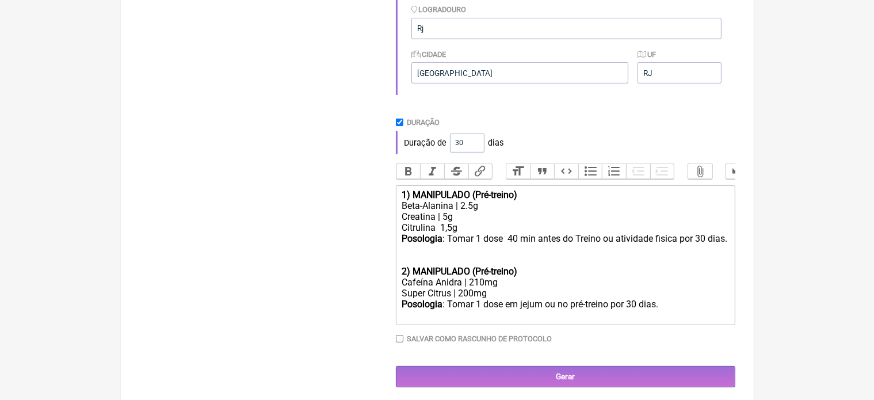
scroll to position [404, 0]
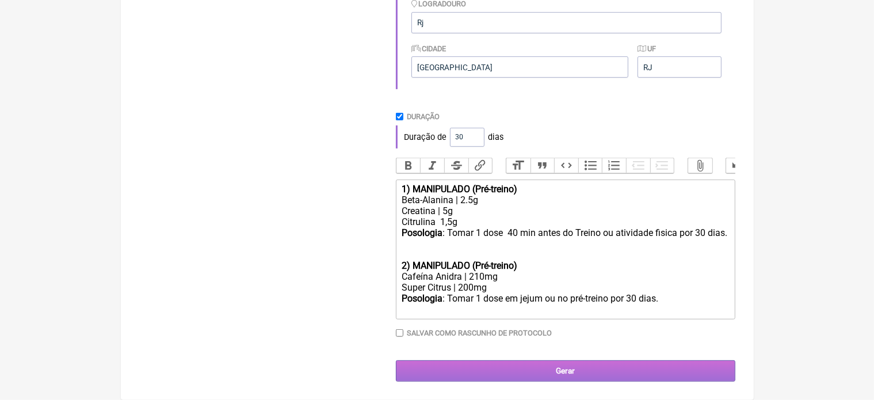
click at [552, 369] on input "Gerar" at bounding box center [566, 370] width 340 height 21
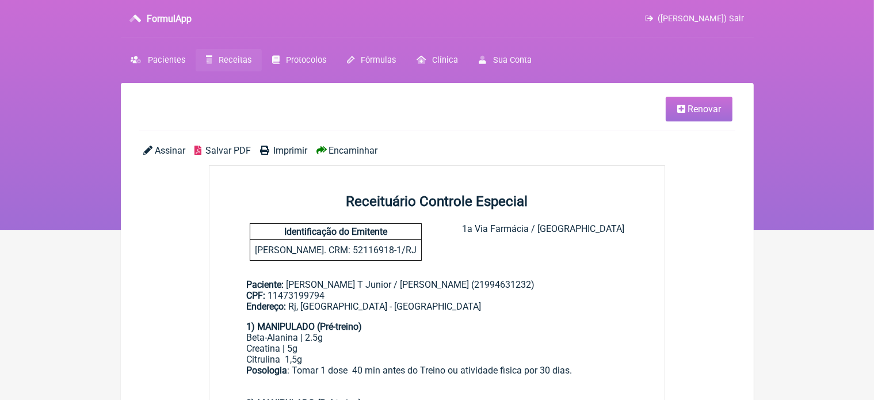
click at [291, 149] on span "Imprimir" at bounding box center [290, 150] width 34 height 11
